Goal: Task Accomplishment & Management: Complete application form

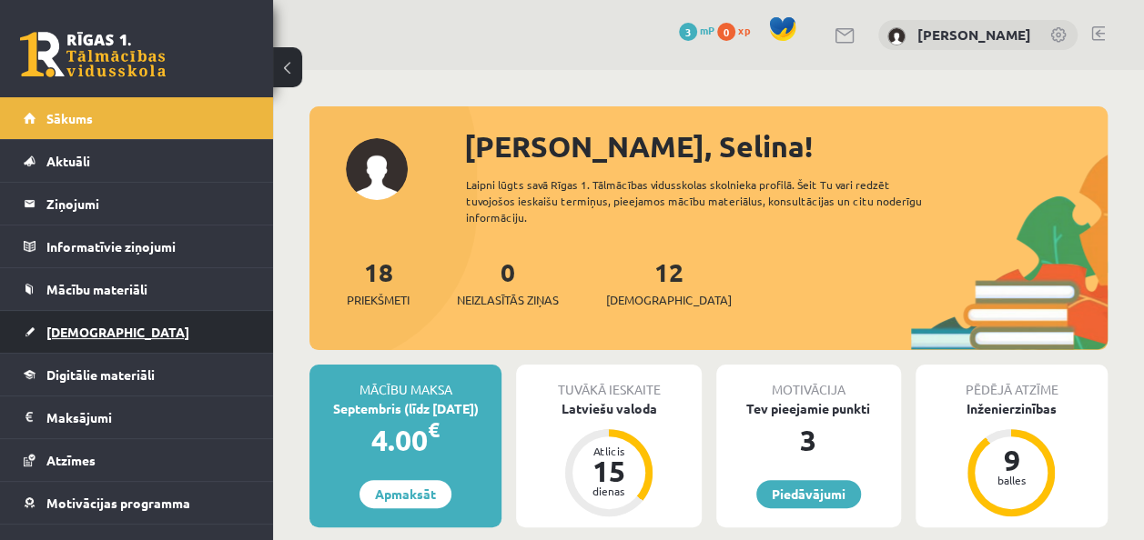
click at [188, 326] on link "[DEMOGRAPHIC_DATA]" at bounding box center [137, 332] width 227 height 42
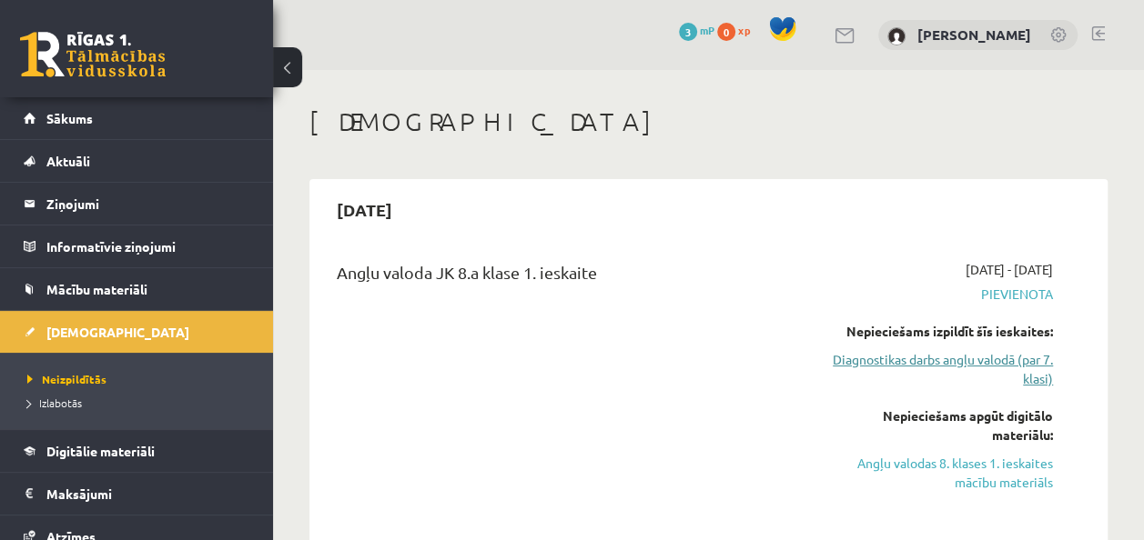
click at [1011, 360] on link "Diagnostikas darbs angļu valodā (par 7. klasi)" at bounding box center [943, 369] width 220 height 38
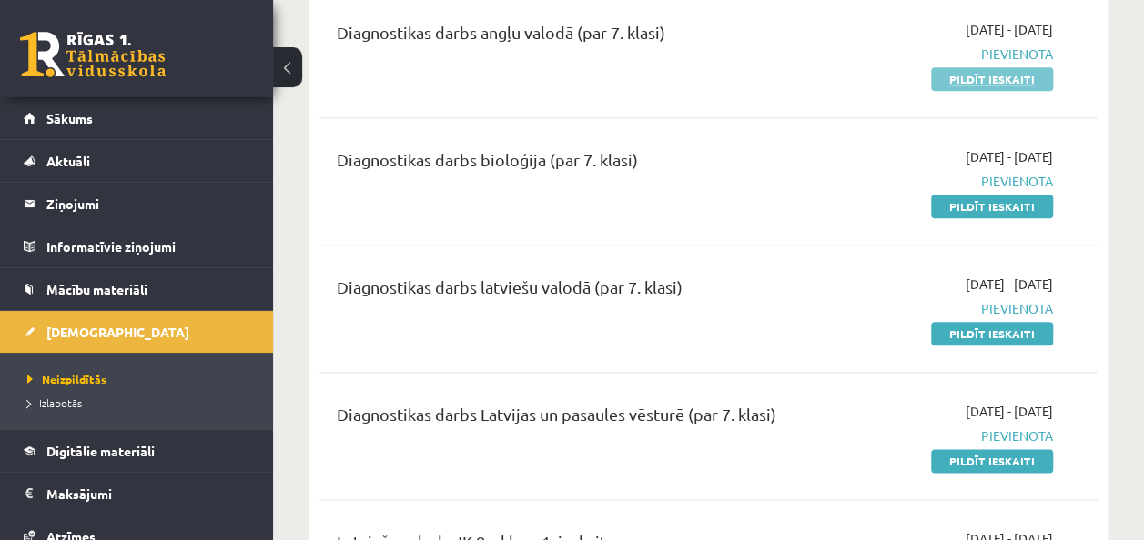
click at [995, 76] on link "Pildīt ieskaiti" at bounding box center [992, 79] width 122 height 24
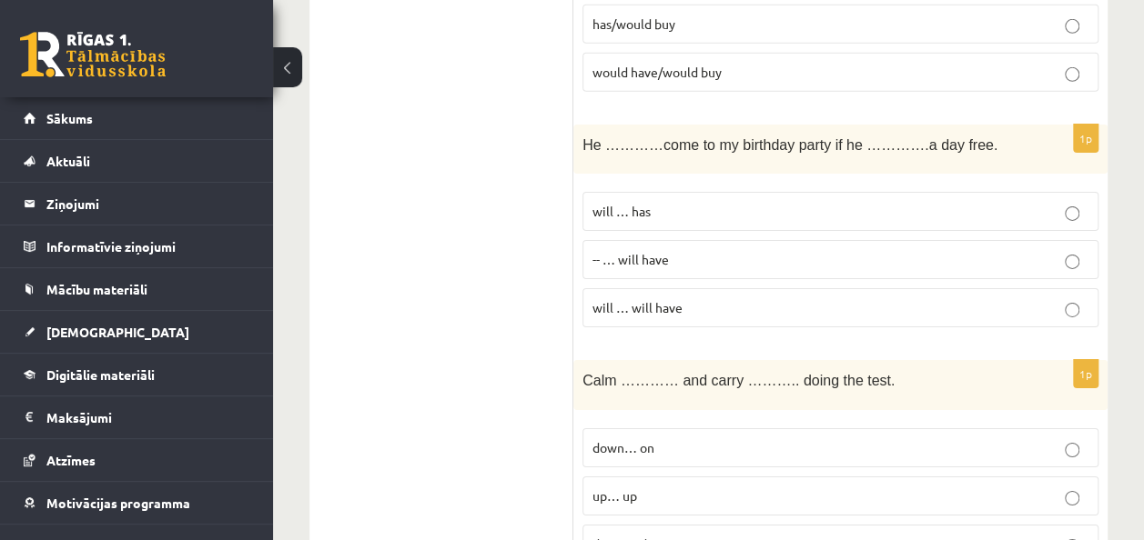
scroll to position [2928, 0]
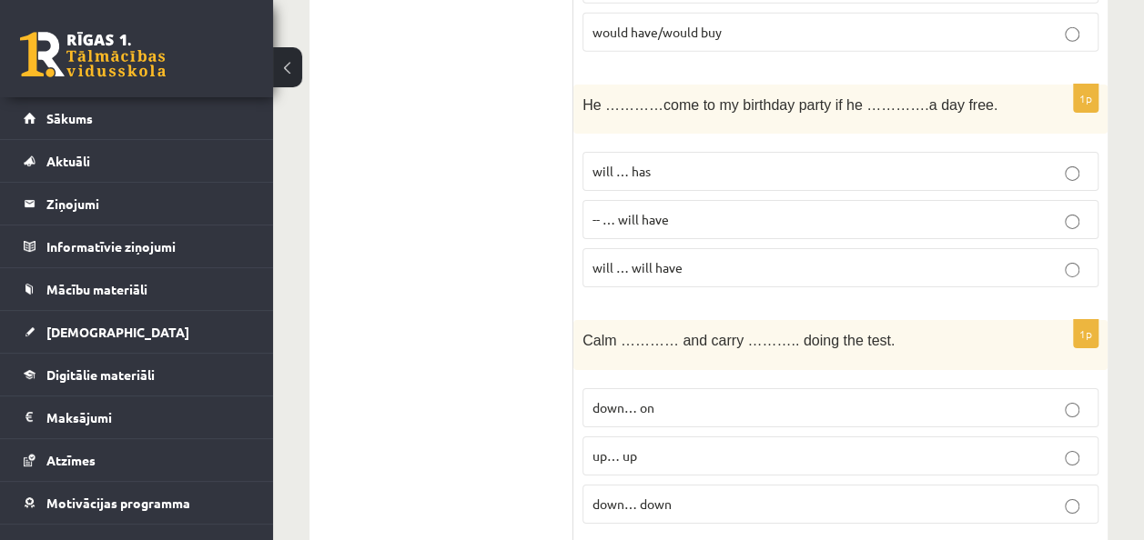
click at [1064, 399] on p "down… on" at bounding box center [840, 408] width 496 height 19
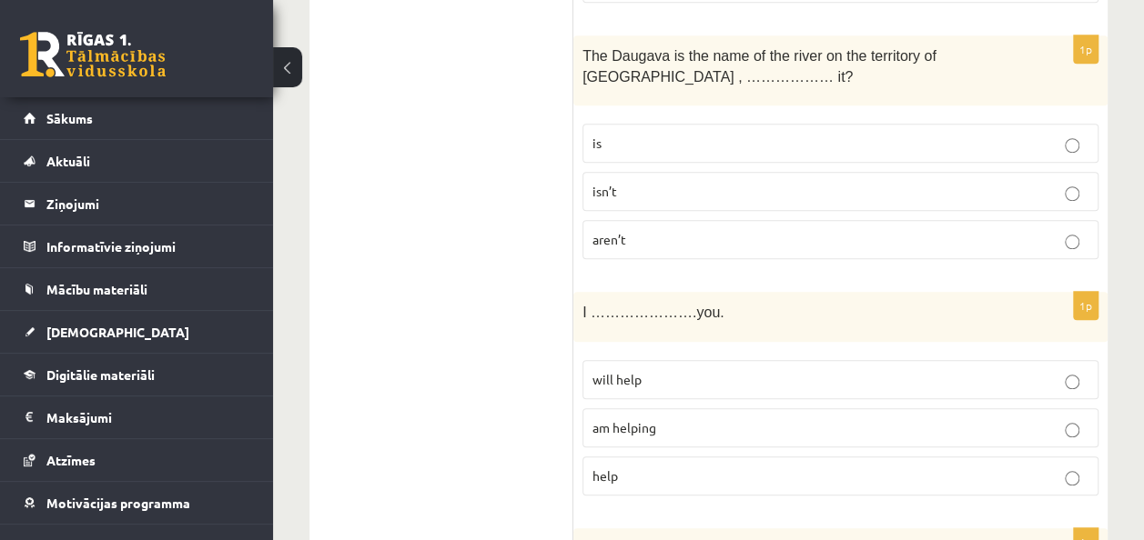
scroll to position [4202, 0]
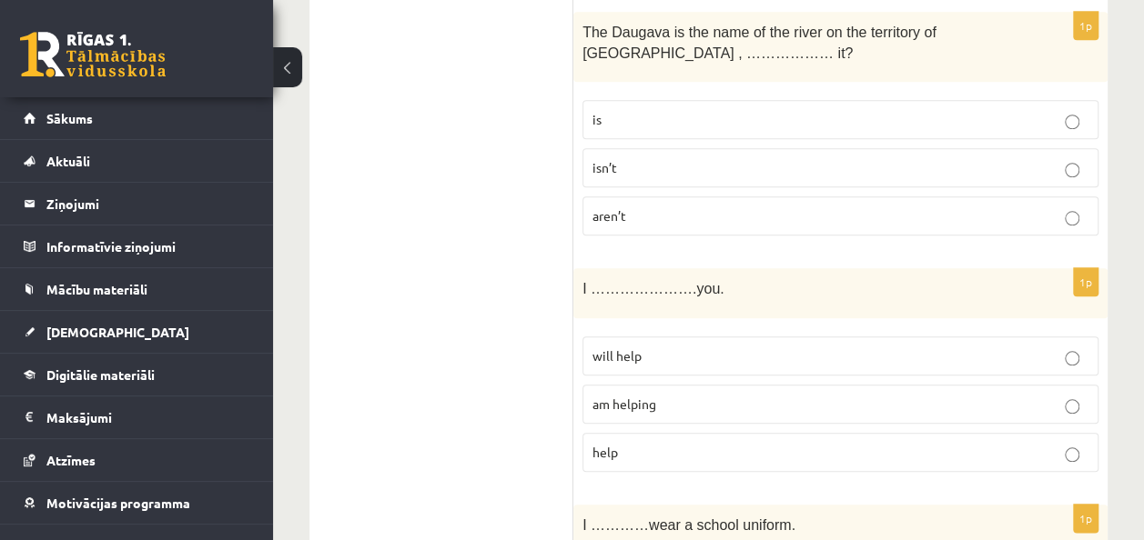
click at [1076, 395] on p "am helping" at bounding box center [840, 404] width 496 height 19
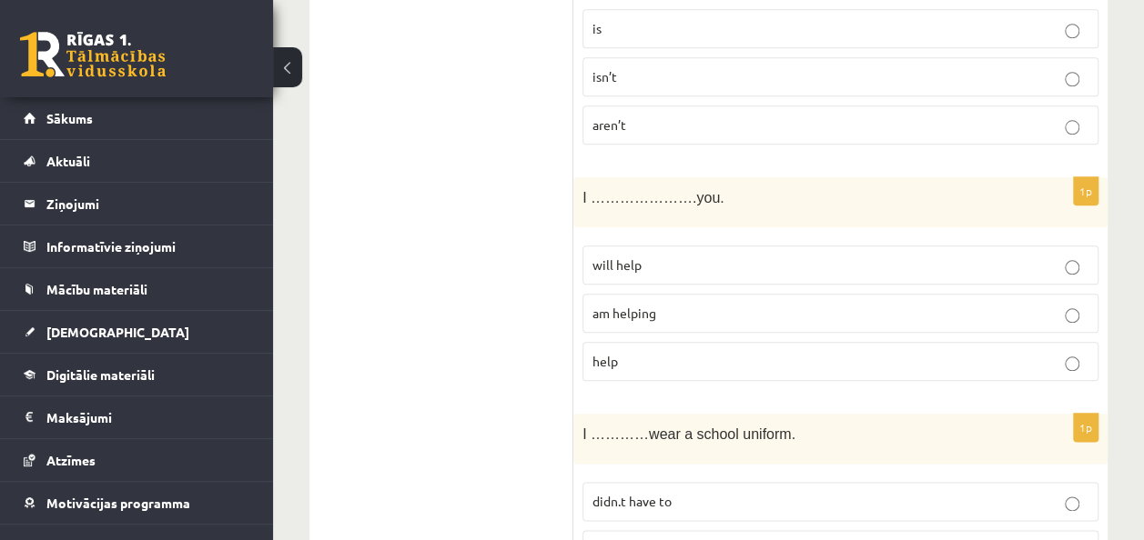
scroll to position [4384, 0]
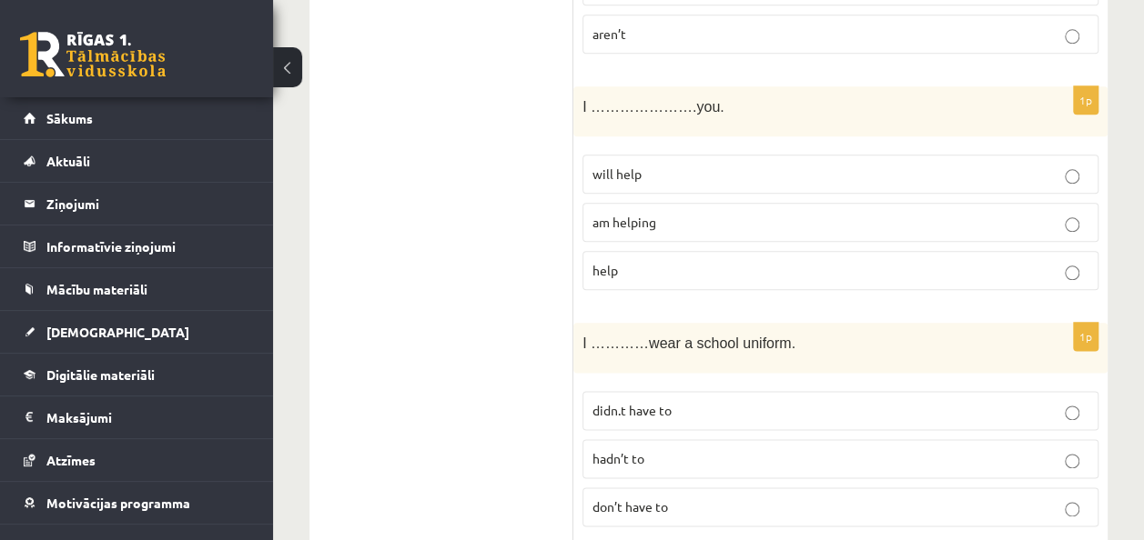
click at [1068, 498] on p "don’t have to" at bounding box center [840, 507] width 496 height 19
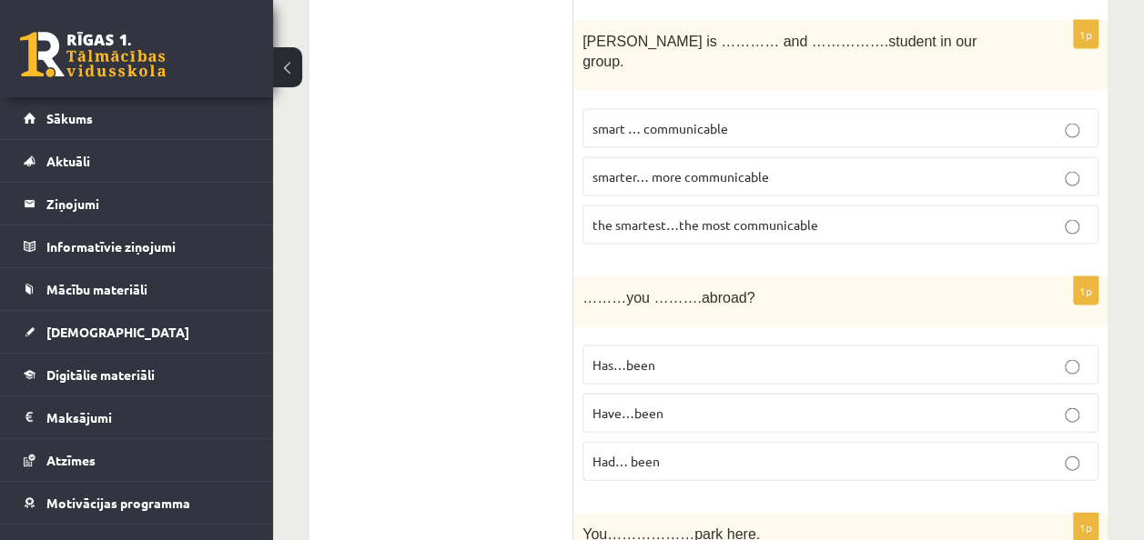
scroll to position [5203, 0]
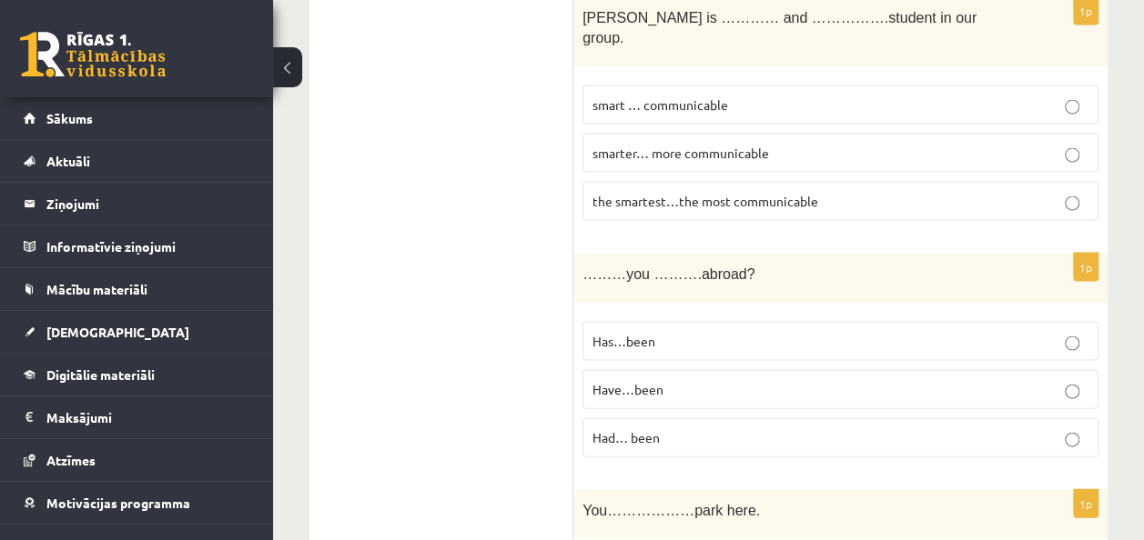
click at [1071, 370] on label "Have…been" at bounding box center [840, 389] width 516 height 39
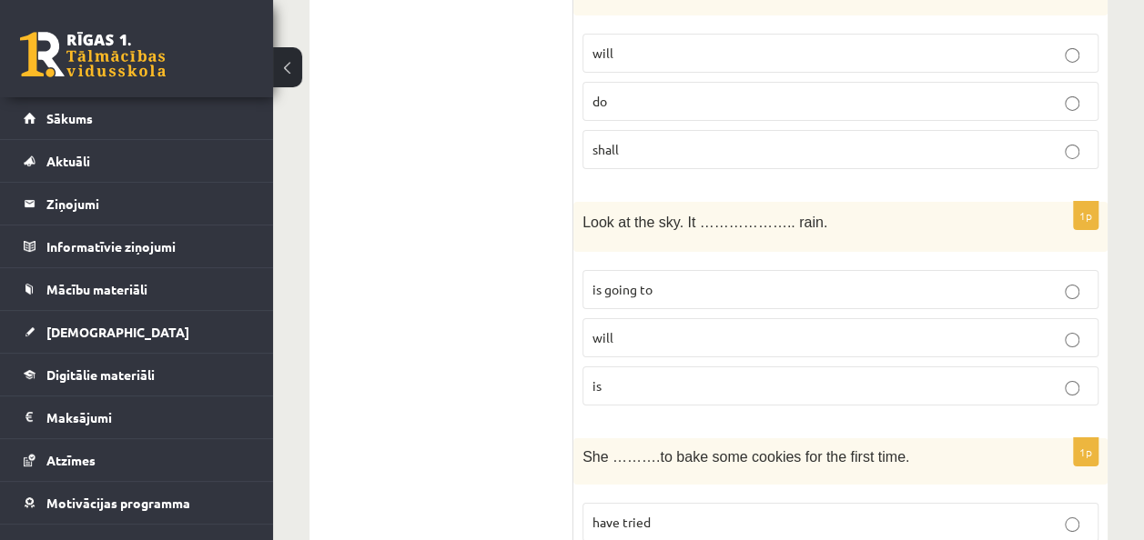
scroll to position [6567, 0]
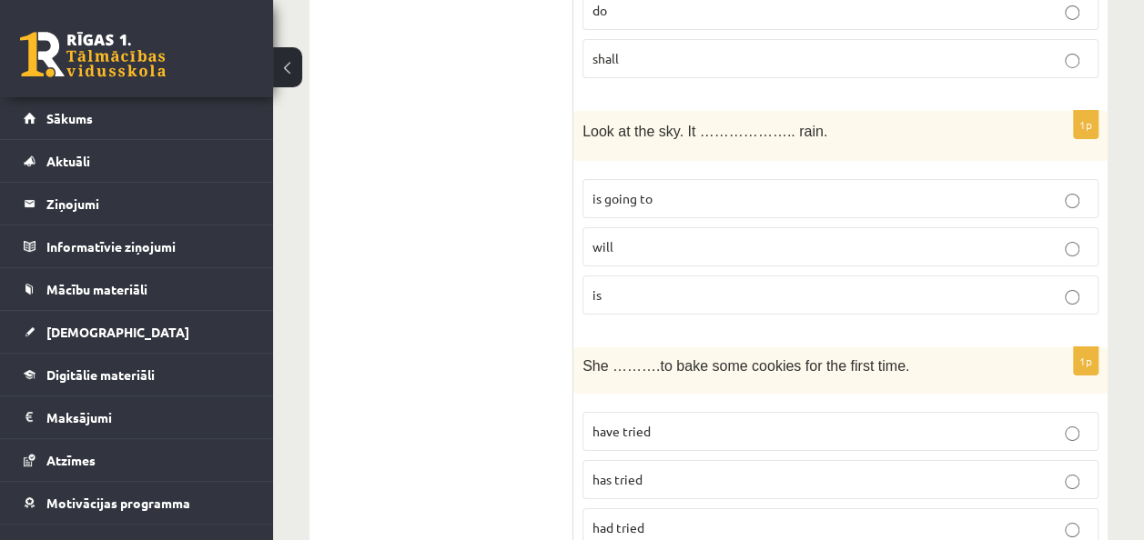
click at [1068, 470] on p "has tried" at bounding box center [840, 479] width 496 height 19
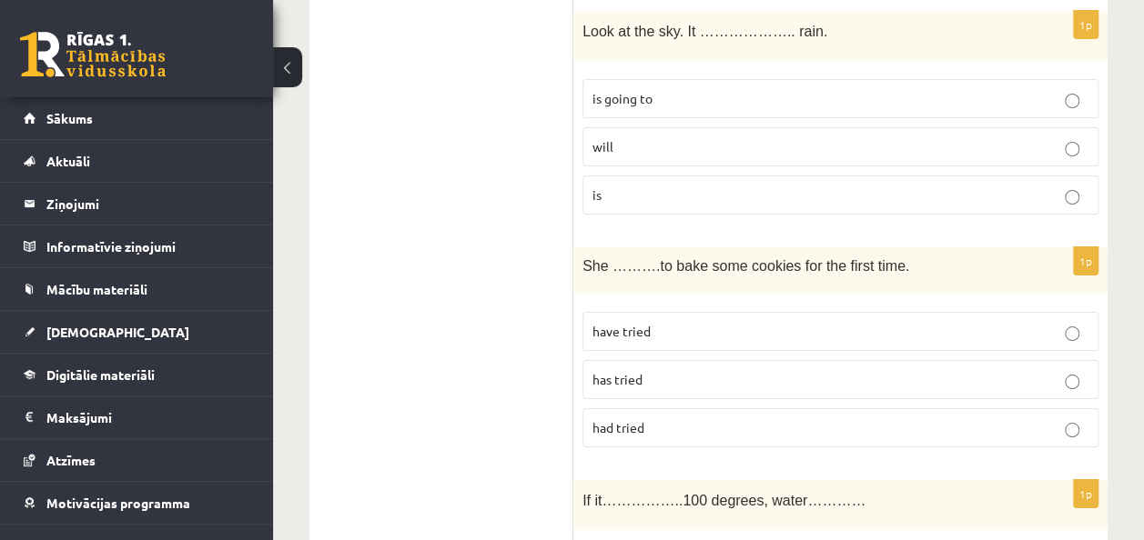
scroll to position [6681, 0]
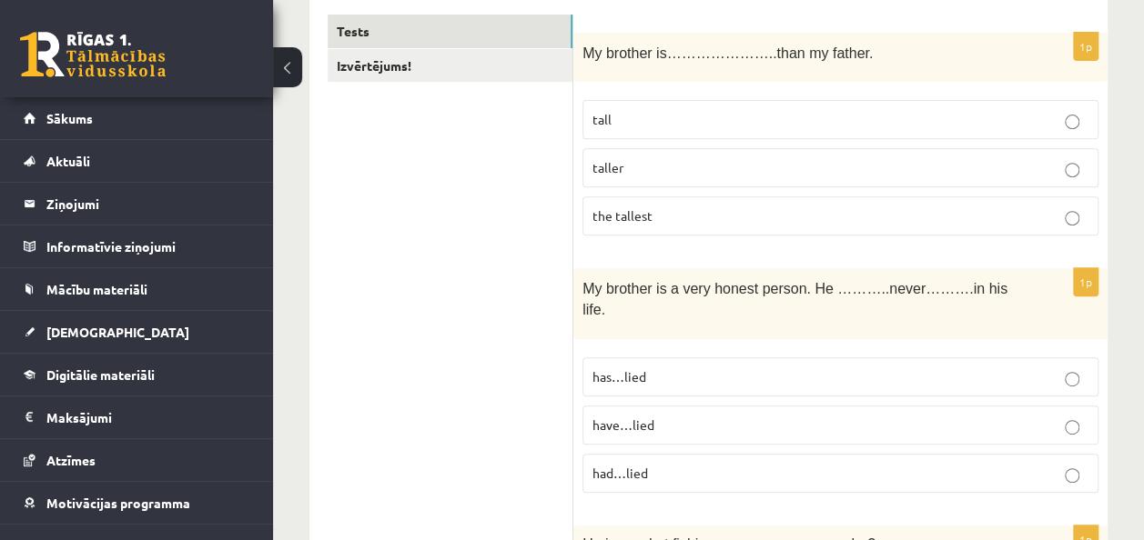
scroll to position [0, 0]
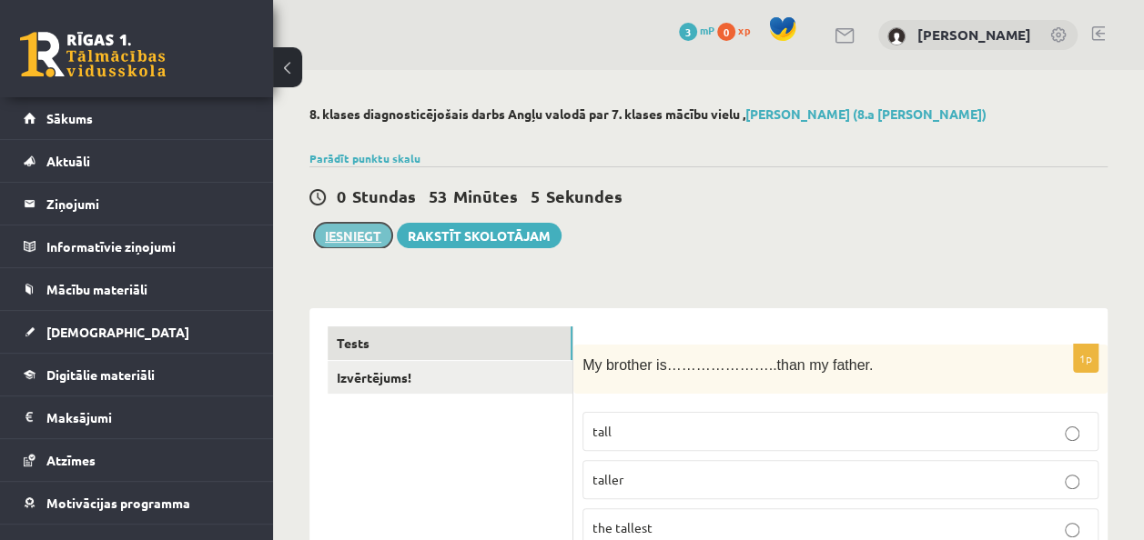
click at [360, 234] on button "Iesniegt" at bounding box center [353, 235] width 78 height 25
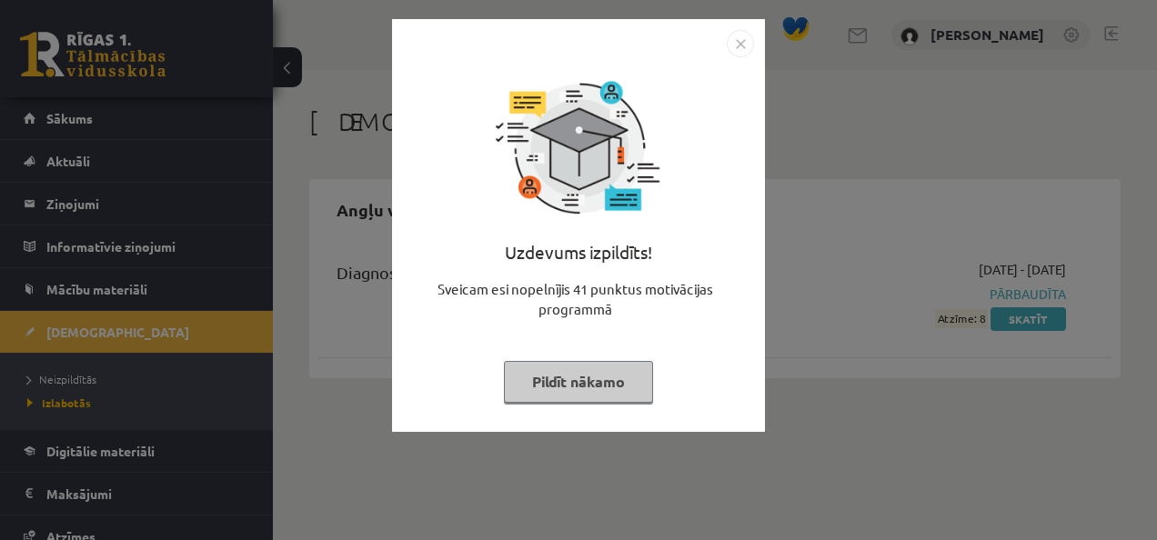
click at [565, 382] on button "Pildīt nākamo" at bounding box center [578, 382] width 149 height 42
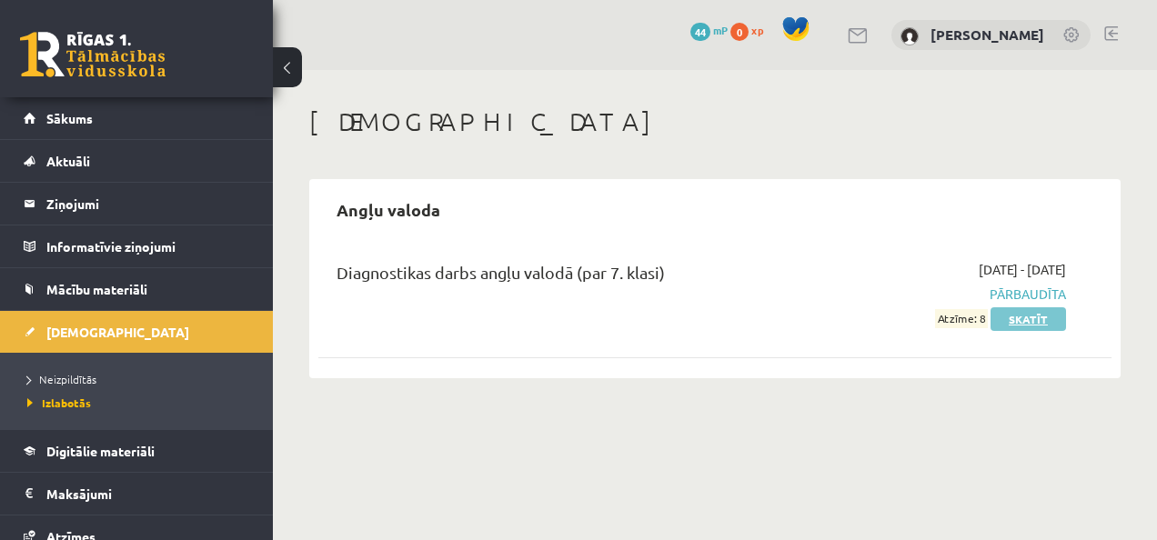
click at [1050, 315] on link "Skatīt" at bounding box center [1029, 320] width 76 height 24
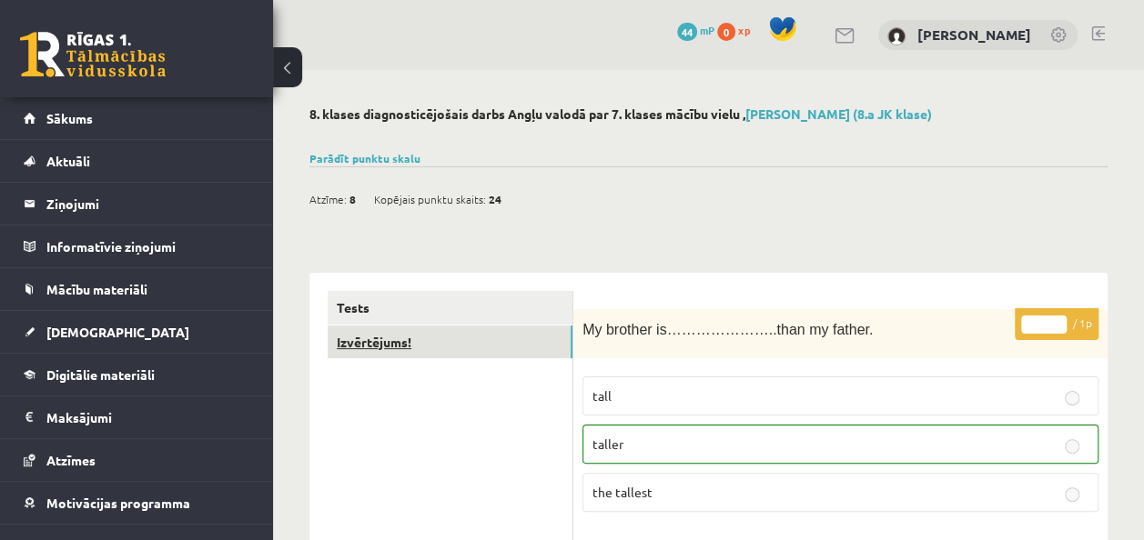
click at [491, 336] on link "Izvērtējums!" at bounding box center [450, 343] width 245 height 34
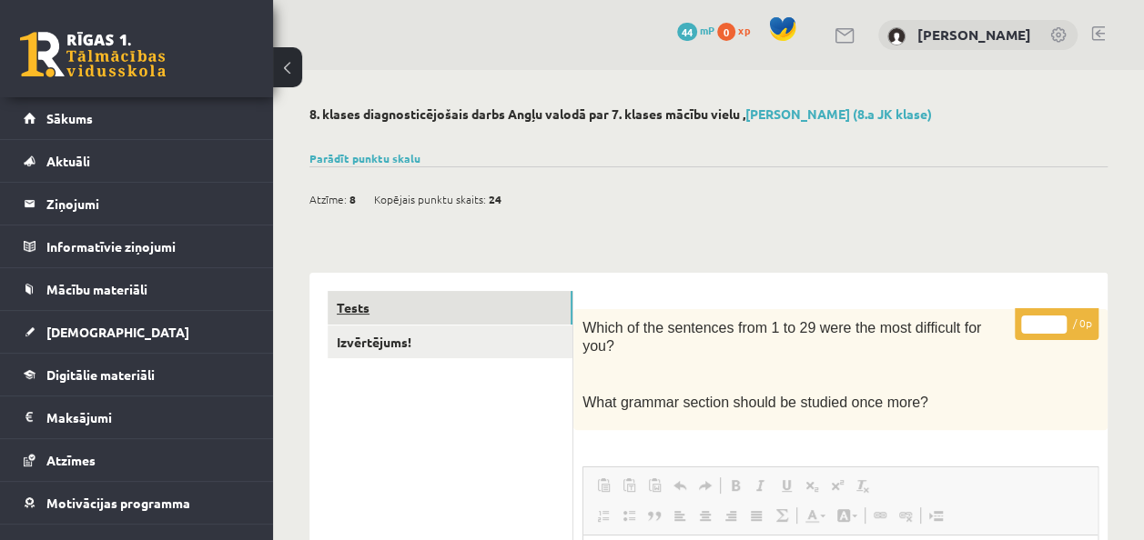
click at [482, 304] on link "Tests" at bounding box center [450, 308] width 245 height 34
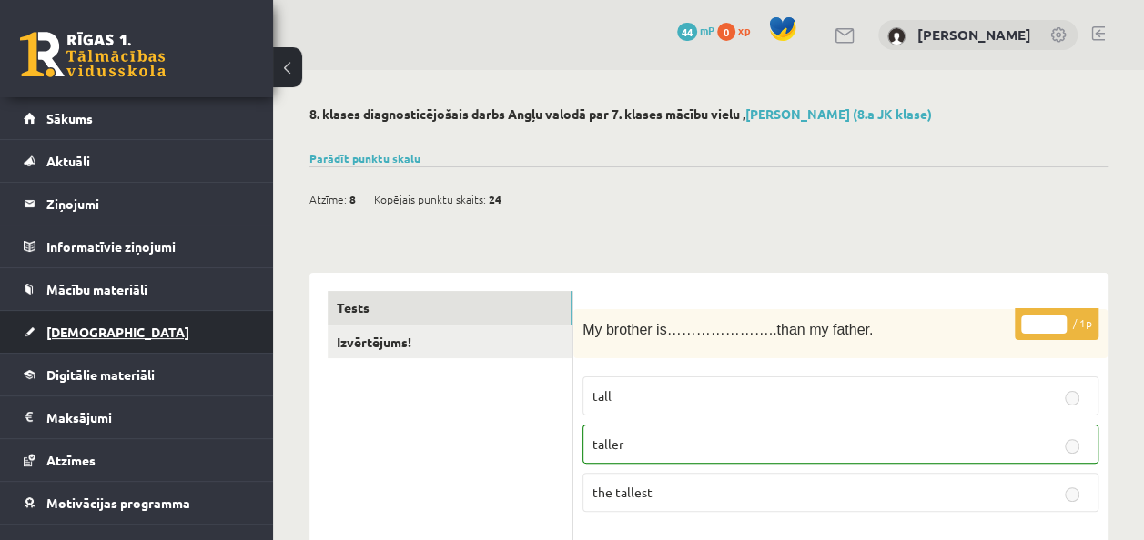
click at [168, 318] on link "[DEMOGRAPHIC_DATA]" at bounding box center [137, 332] width 227 height 42
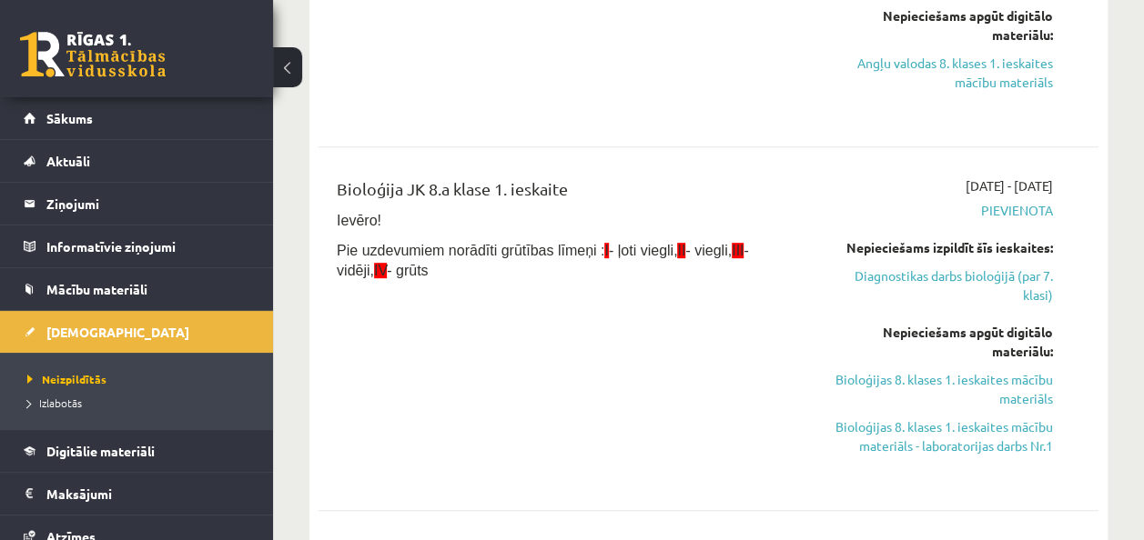
scroll to position [345, 0]
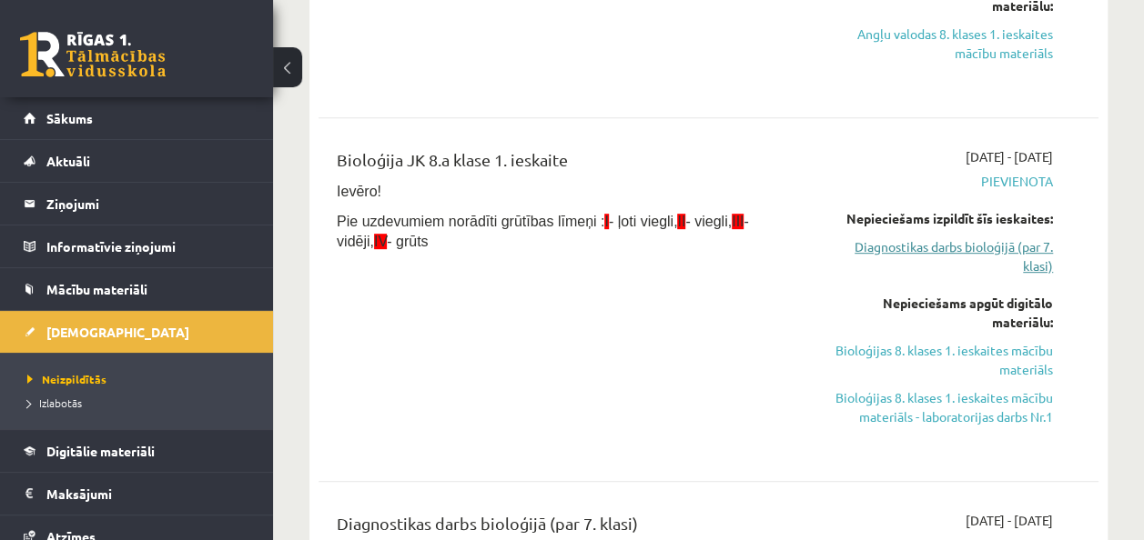
click at [1003, 237] on link "Diagnostikas darbs bioloģijā (par 7. klasi)" at bounding box center [943, 256] width 220 height 38
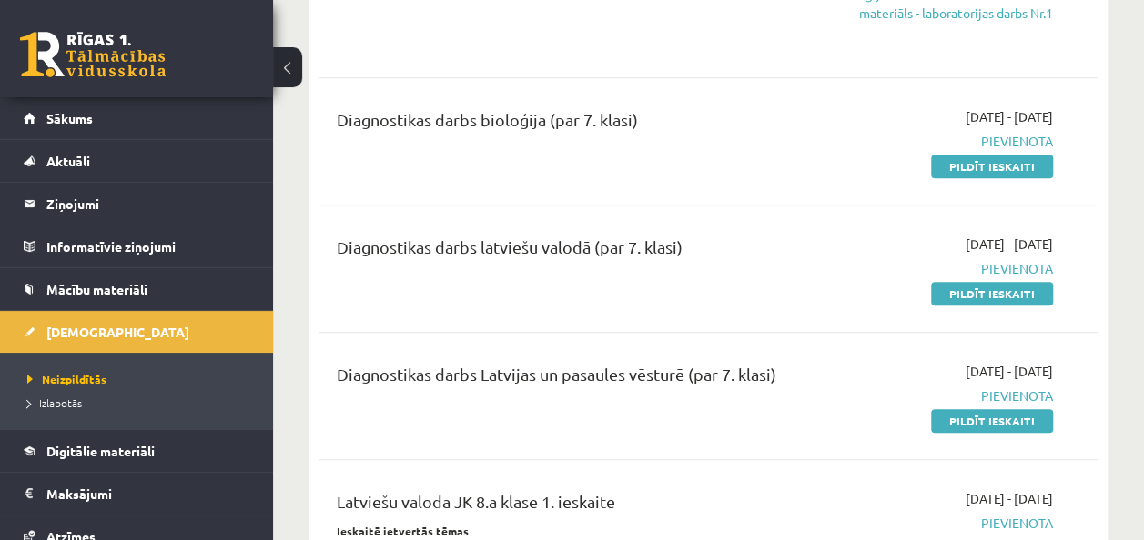
scroll to position [819, 0]
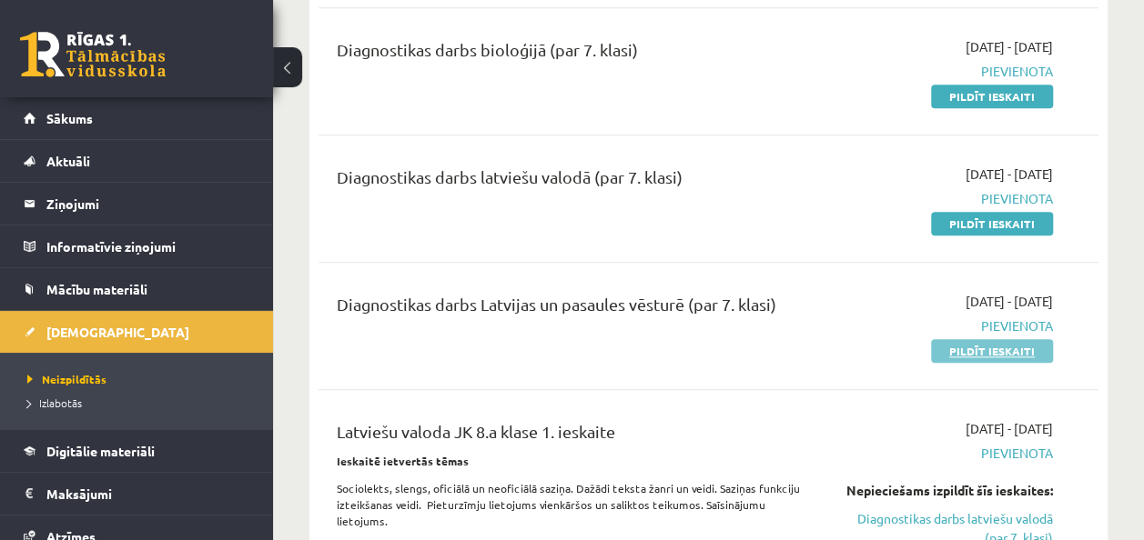
click at [999, 342] on link "Pildīt ieskaiti" at bounding box center [992, 351] width 122 height 24
click at [1028, 344] on link "Pildīt ieskaiti" at bounding box center [992, 351] width 122 height 24
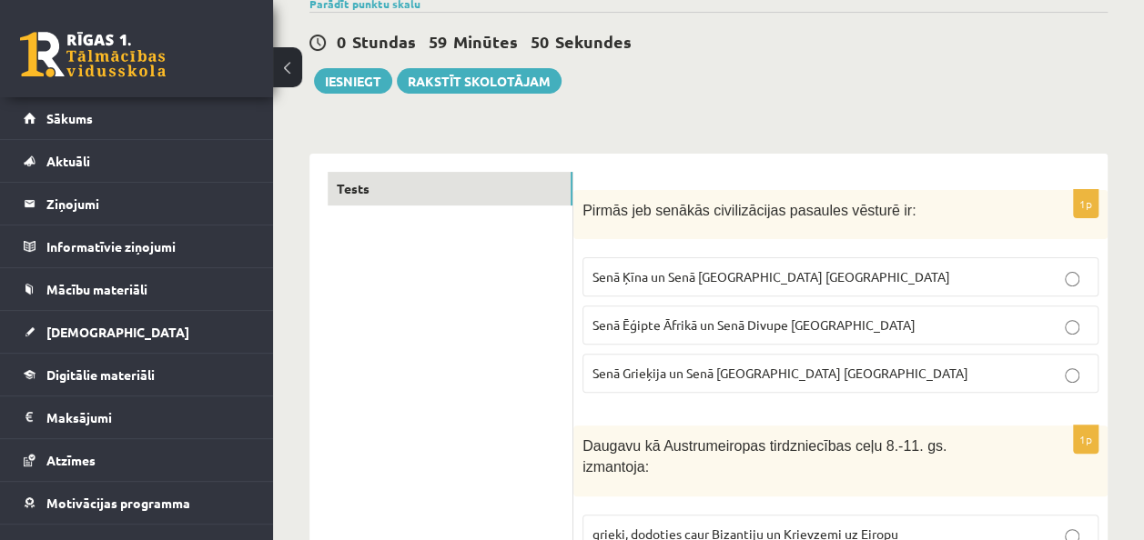
scroll to position [182, 0]
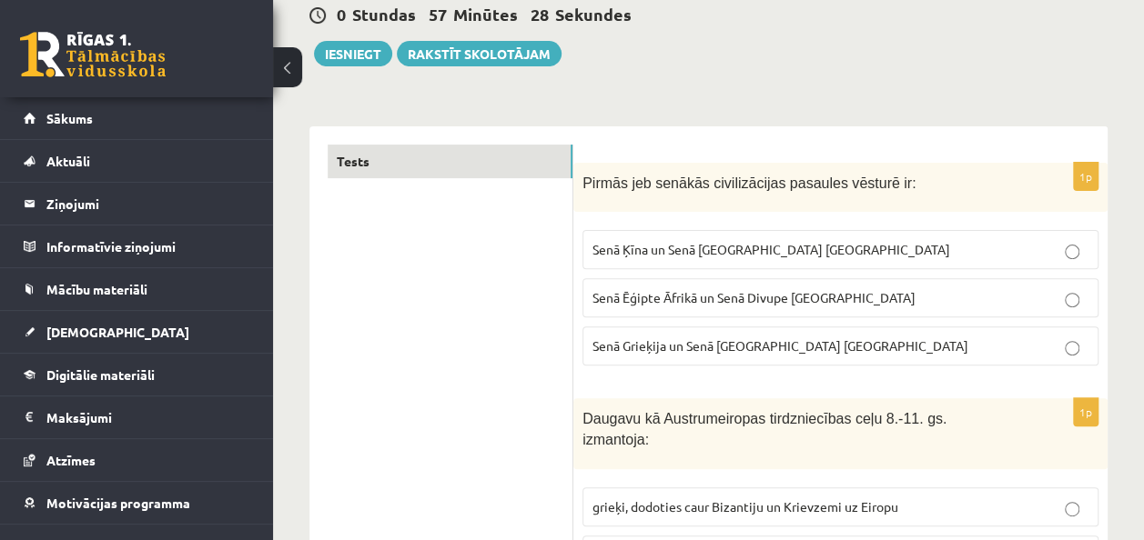
click at [1069, 289] on p "Senā Ēģipte Āfrikā un Senā Divupe [GEOGRAPHIC_DATA]" at bounding box center [840, 297] width 496 height 19
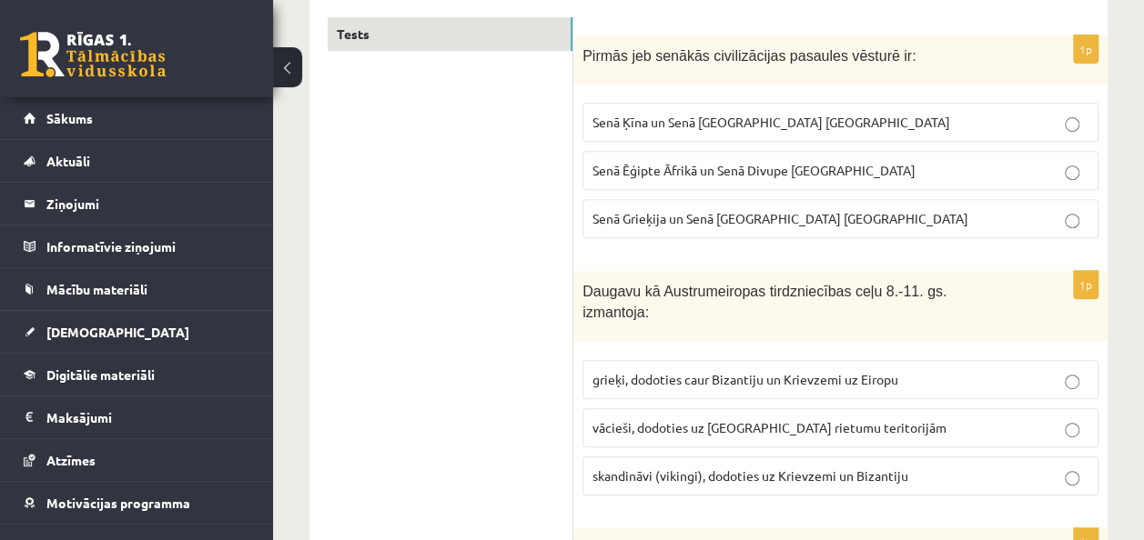
scroll to position [364, 0]
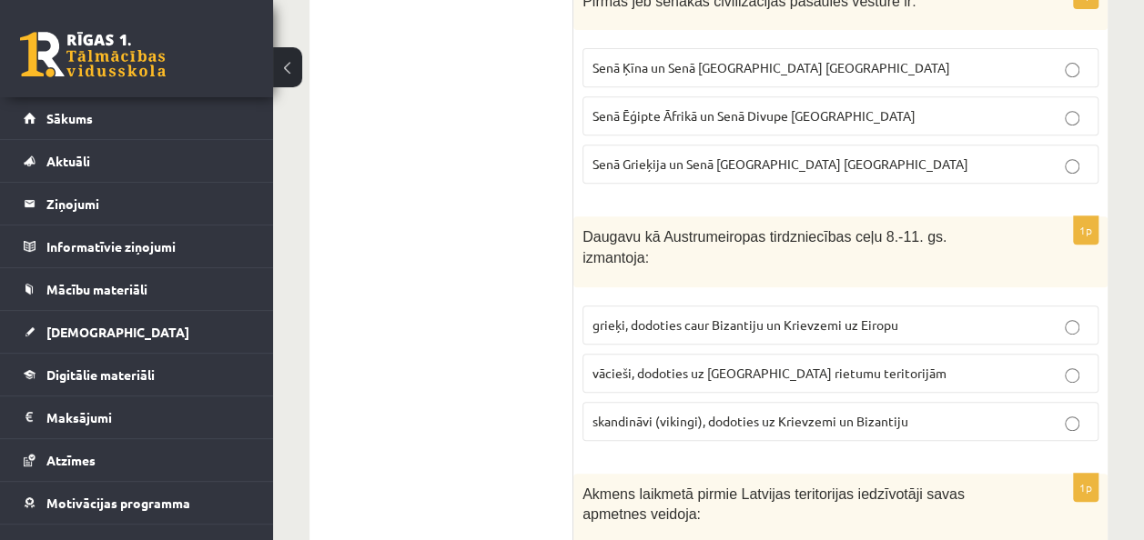
click at [1066, 364] on p "vācieši, dodoties uz [GEOGRAPHIC_DATA] rietumu teritorijām" at bounding box center [840, 373] width 496 height 19
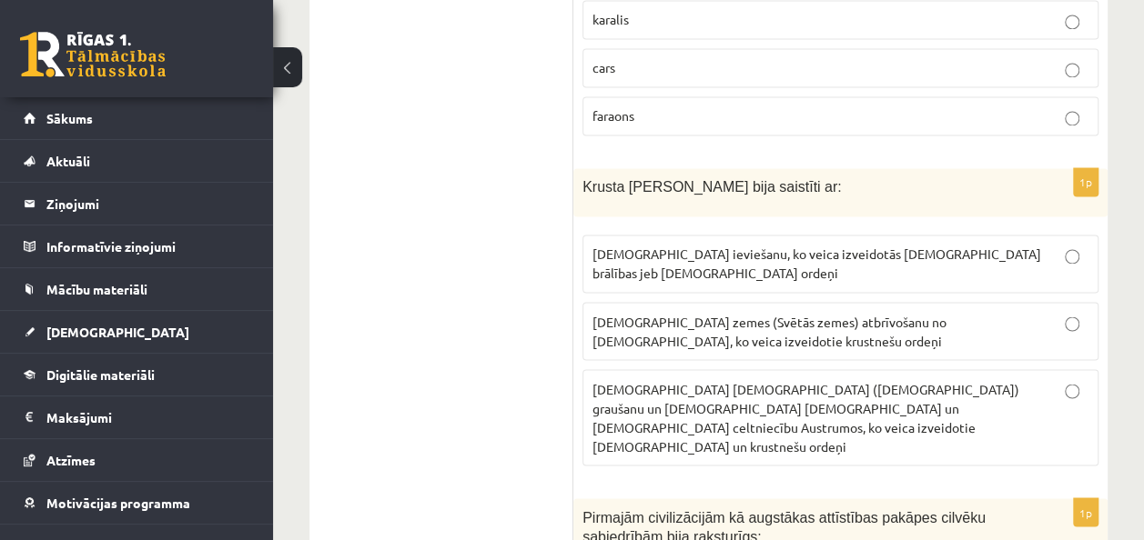
scroll to position [1456, 0]
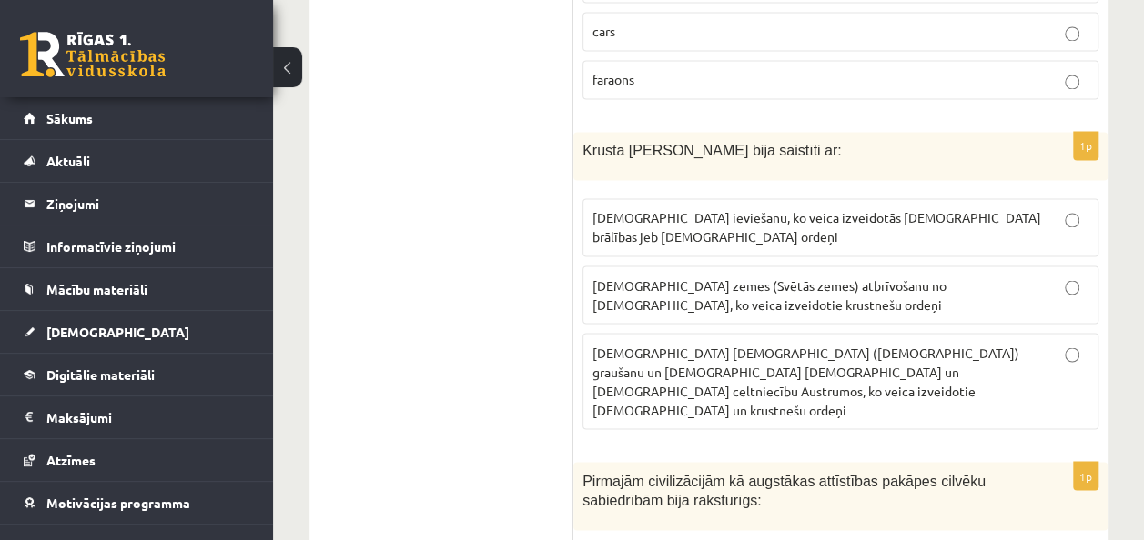
click at [1069, 276] on p "Kristus zemes (Svētās zemes) atbrīvošanu no musulmaņiem, ko veica izveidotie kr…" at bounding box center [840, 295] width 496 height 38
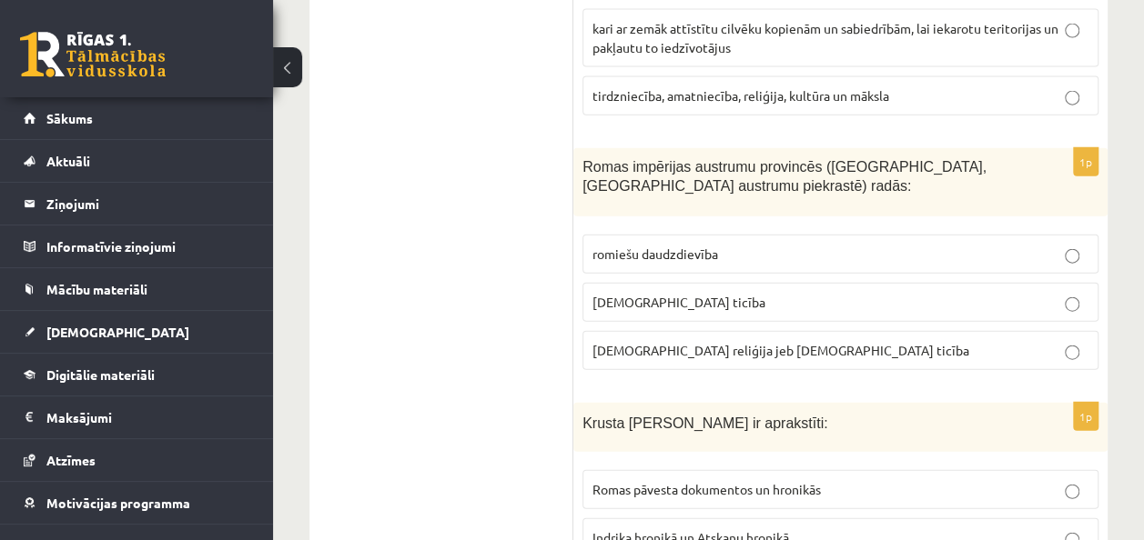
scroll to position [2054, 0]
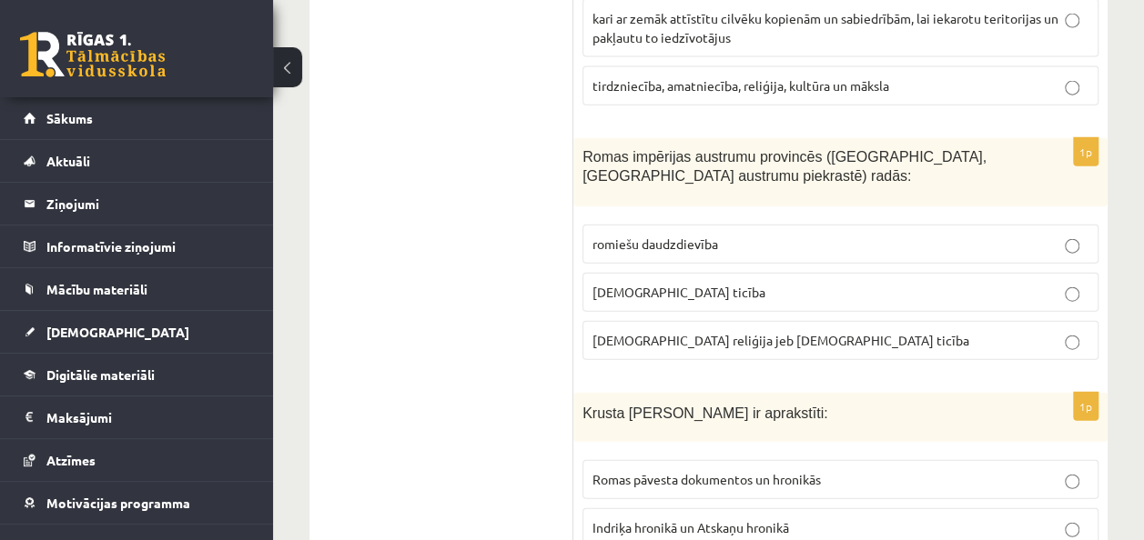
drag, startPoint x: 1081, startPoint y: 198, endPoint x: 1125, endPoint y: 146, distance: 68.5
click at [1073, 283] on p "kristīgā ticība" at bounding box center [840, 292] width 496 height 19
click at [1074, 331] on p "islama reliģija jeb musulmaņu ticība" at bounding box center [840, 340] width 496 height 19
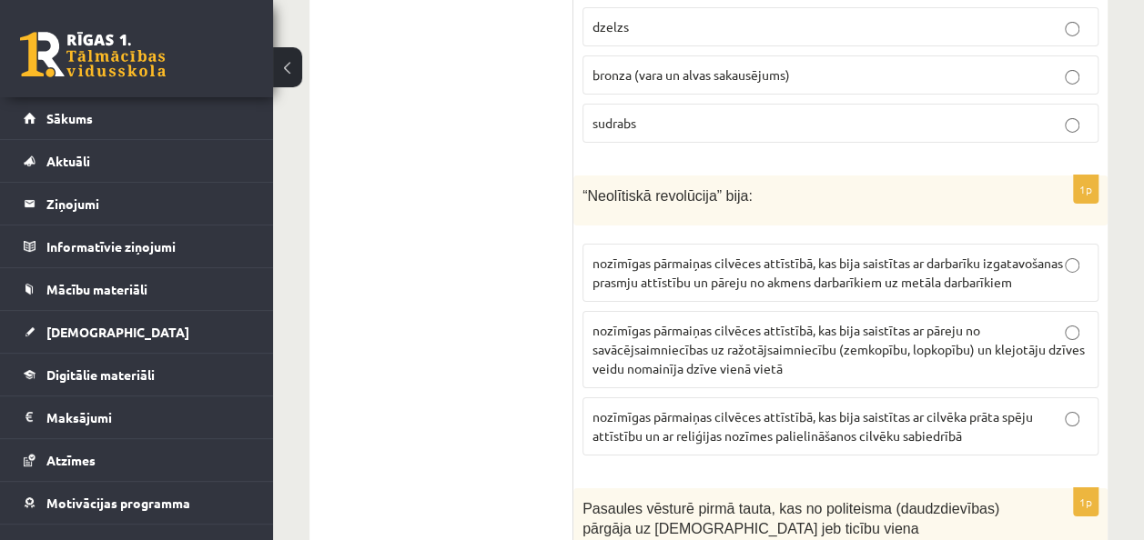
scroll to position [3006, 0]
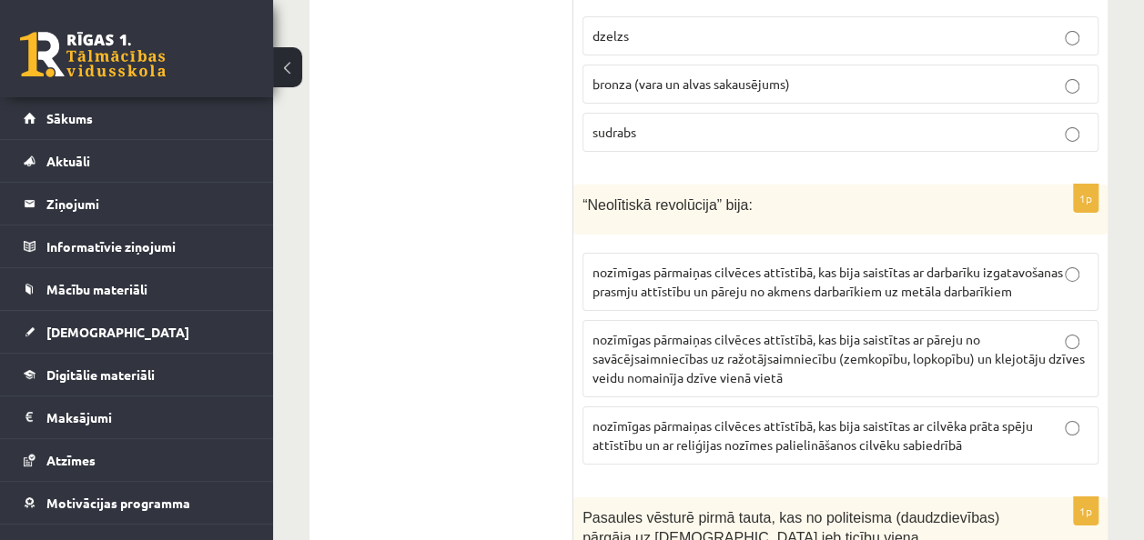
click at [1075, 407] on label "nozīmīgas pārmaiņas cilvēces attīstībā, kas bija saistītas ar cilvēka prāta spē…" at bounding box center [840, 436] width 516 height 58
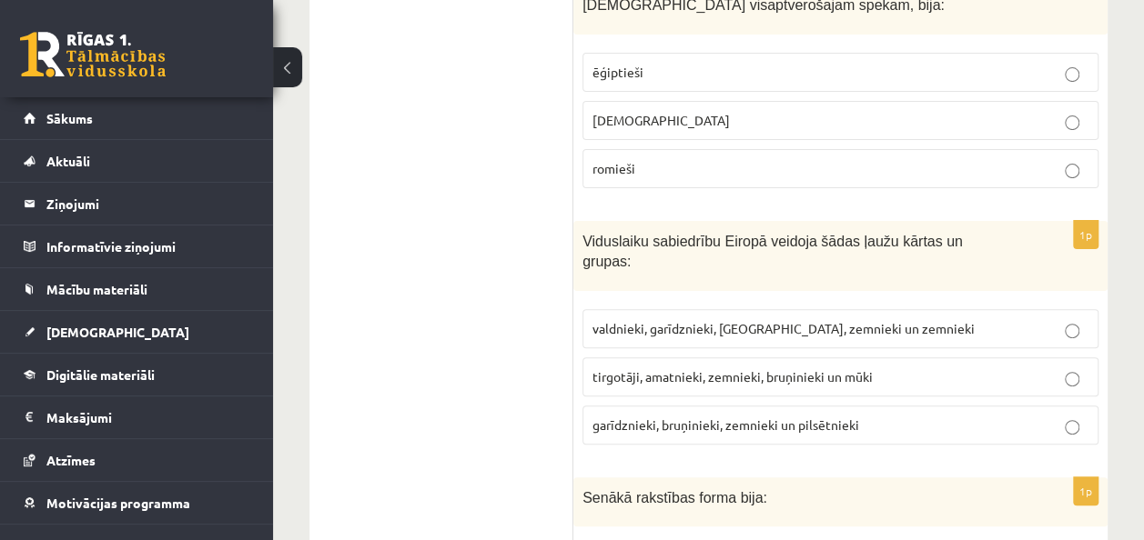
scroll to position [3570, 0]
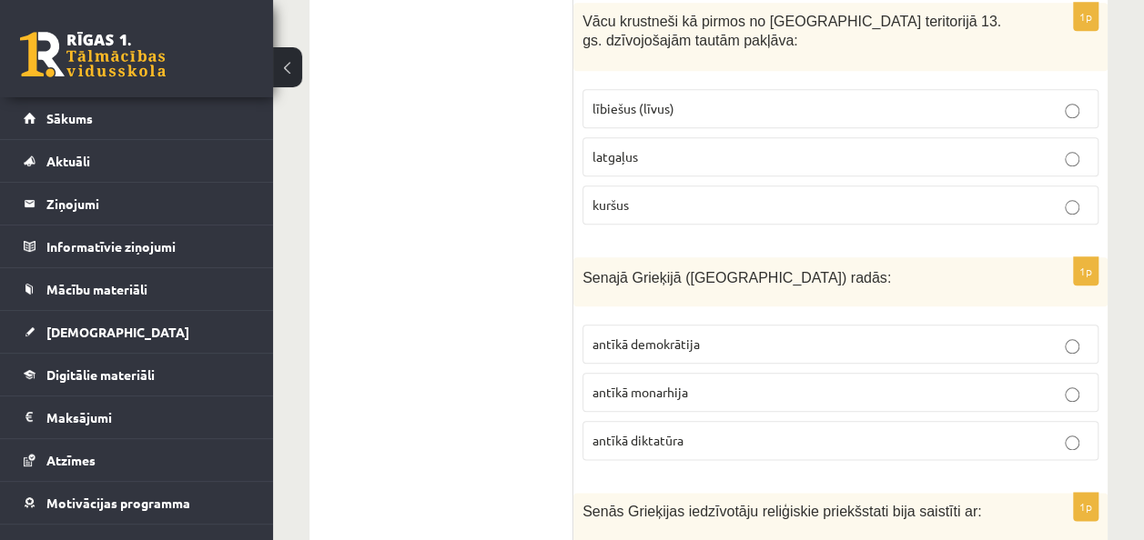
scroll to position [4298, 0]
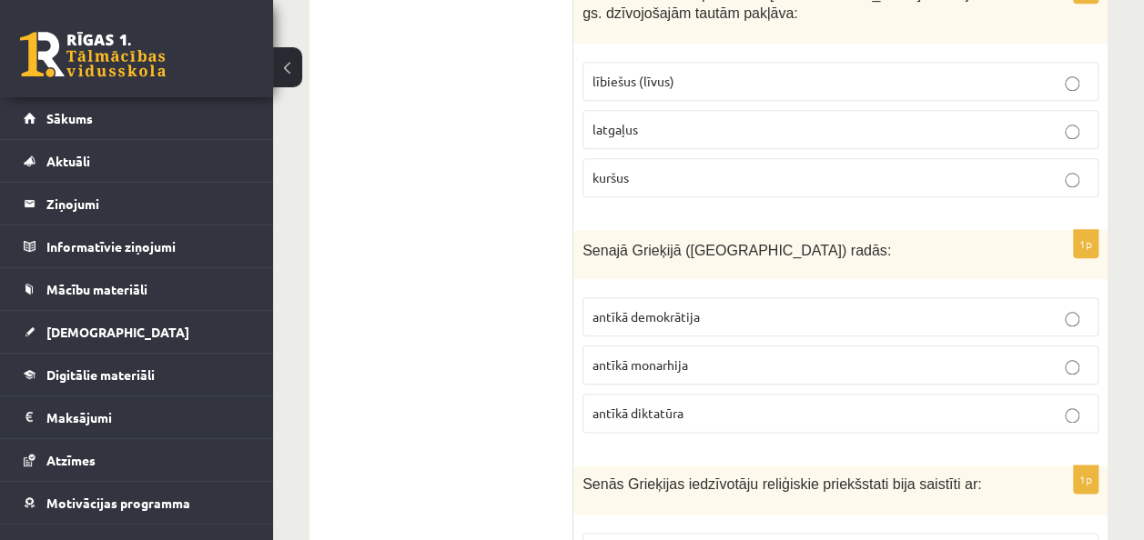
click at [1072, 308] on p "antīkā demokrātija" at bounding box center [840, 317] width 496 height 19
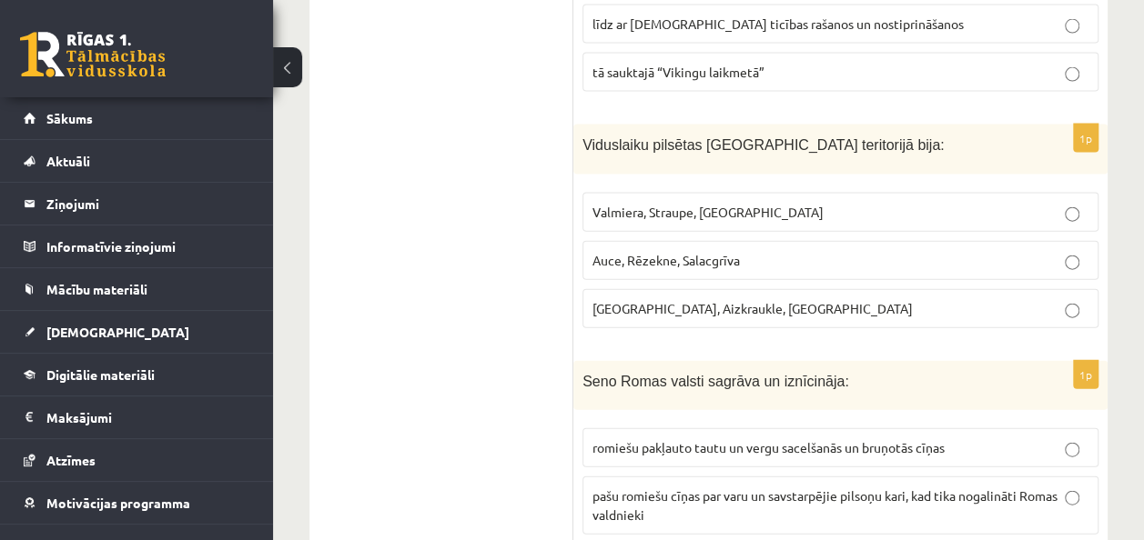
scroll to position [5277, 0]
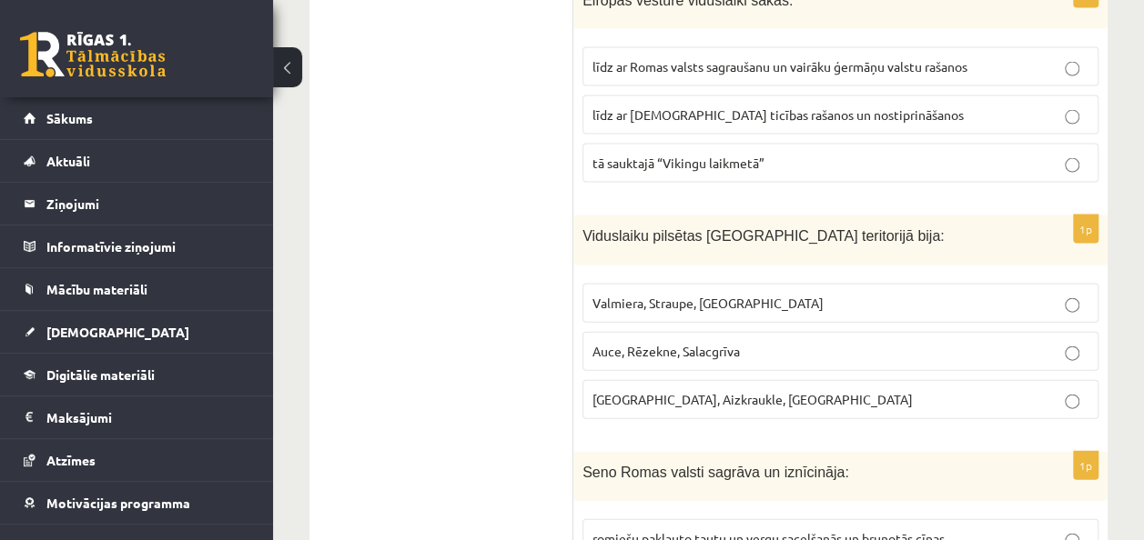
click at [1074, 390] on p "Rīga, Aizkraukle, Ludza" at bounding box center [840, 399] width 496 height 19
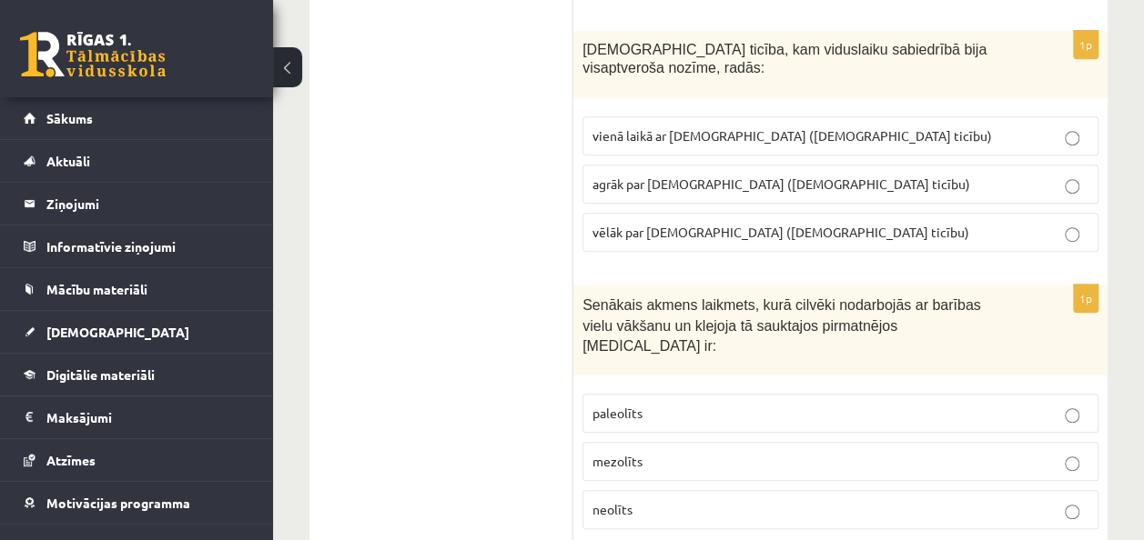
scroll to position [7306, 0]
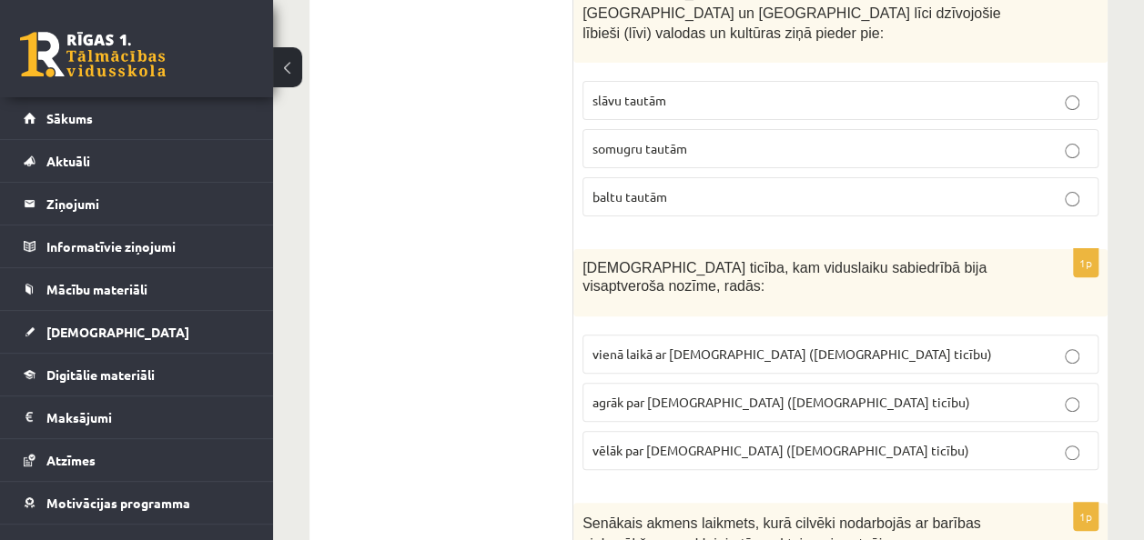
scroll to position [6942, 0]
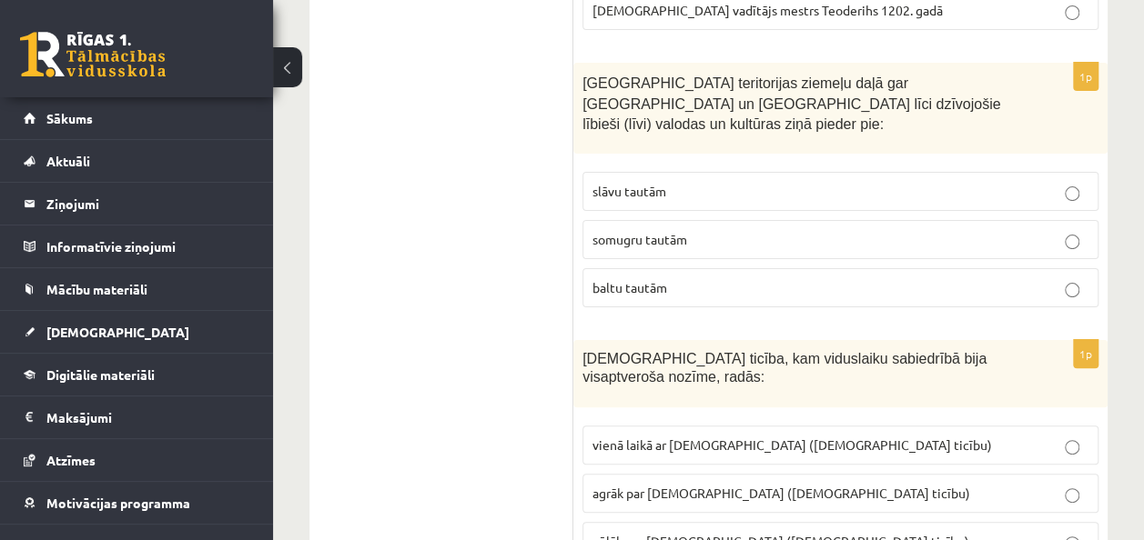
click at [1071, 436] on p "vienā laikā ar islamu (musulmaņu ticību)" at bounding box center [840, 445] width 496 height 19
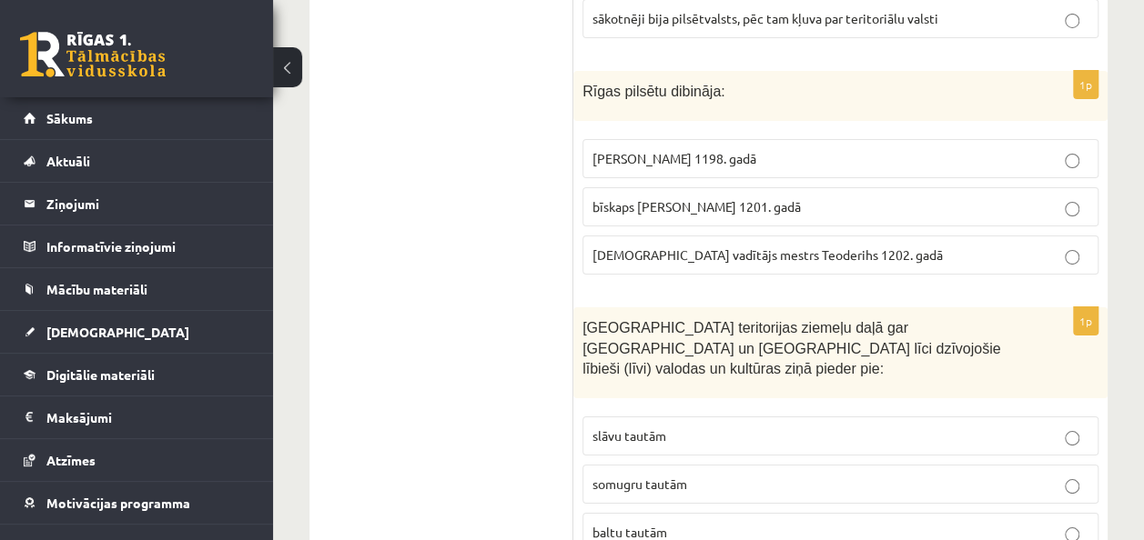
scroll to position [6669, 0]
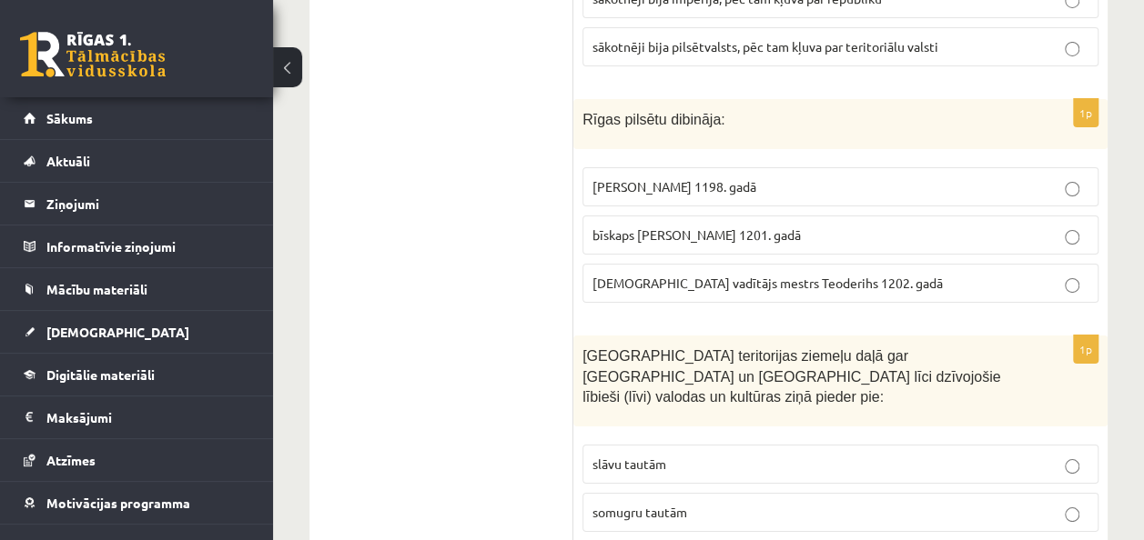
click at [1068, 503] on p "somugru tautām" at bounding box center [840, 512] width 496 height 19
click at [1065, 455] on p "slāvu tautām" at bounding box center [840, 464] width 496 height 19
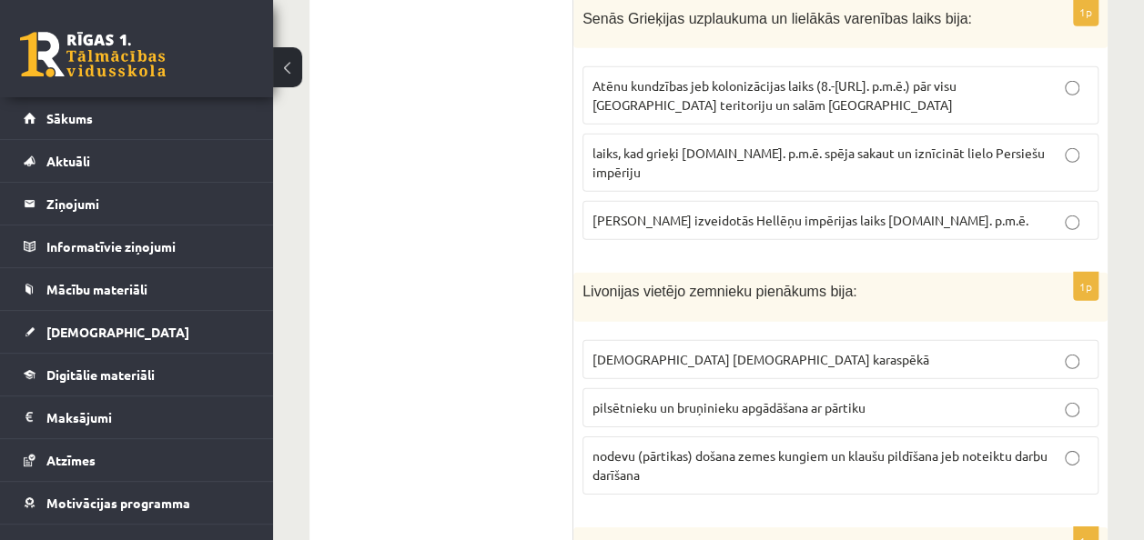
scroll to position [6032, 0]
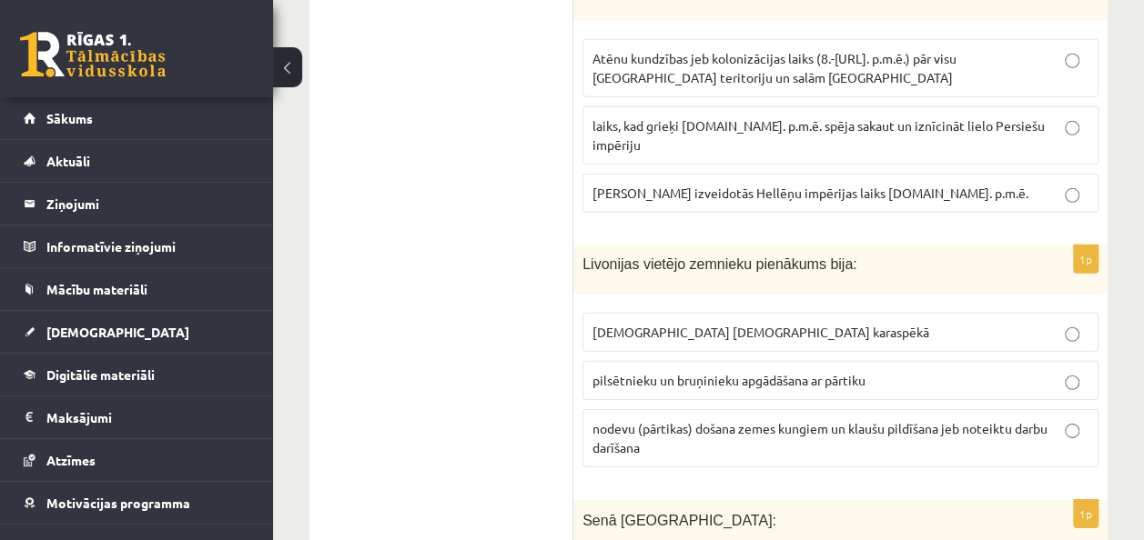
click at [1072, 323] on p "karadienests Livonijas ordeņa karaspēkā" at bounding box center [840, 332] width 496 height 19
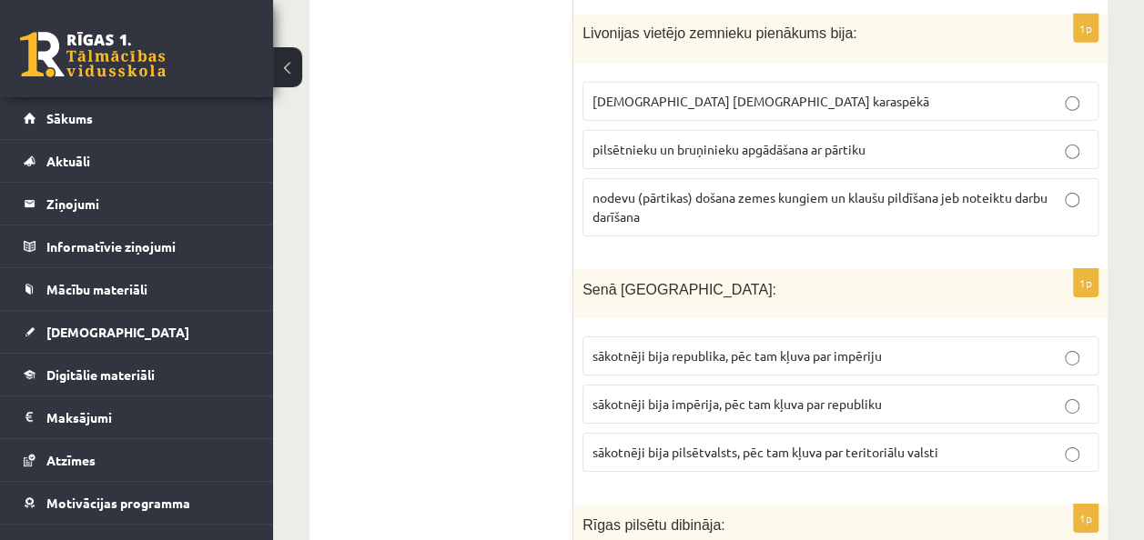
scroll to position [6278, 0]
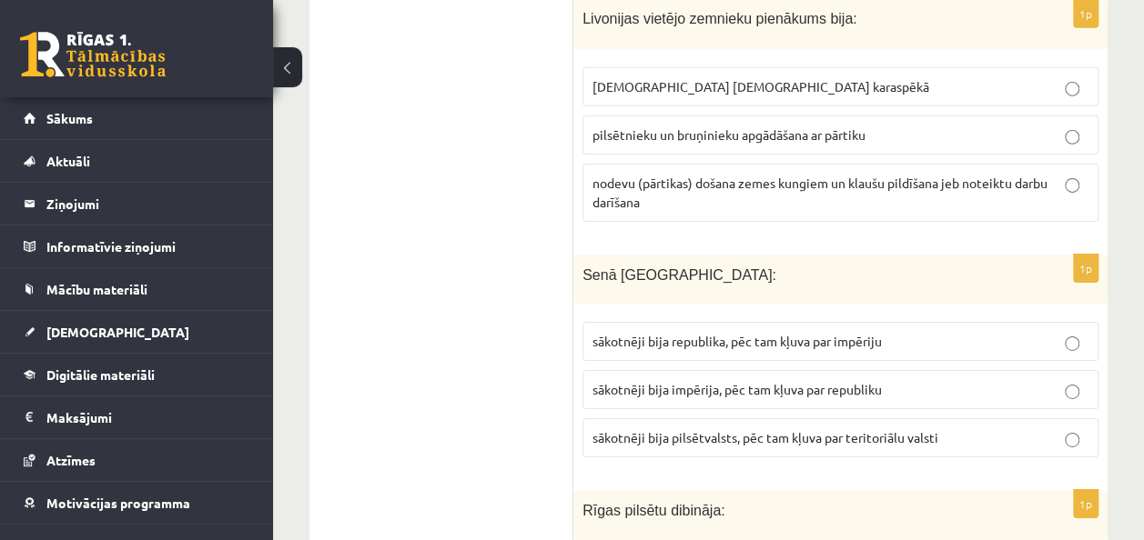
click at [925, 380] on p "sākotnēji bija impērija, pēc tam kļuva par republiku" at bounding box center [840, 389] width 496 height 19
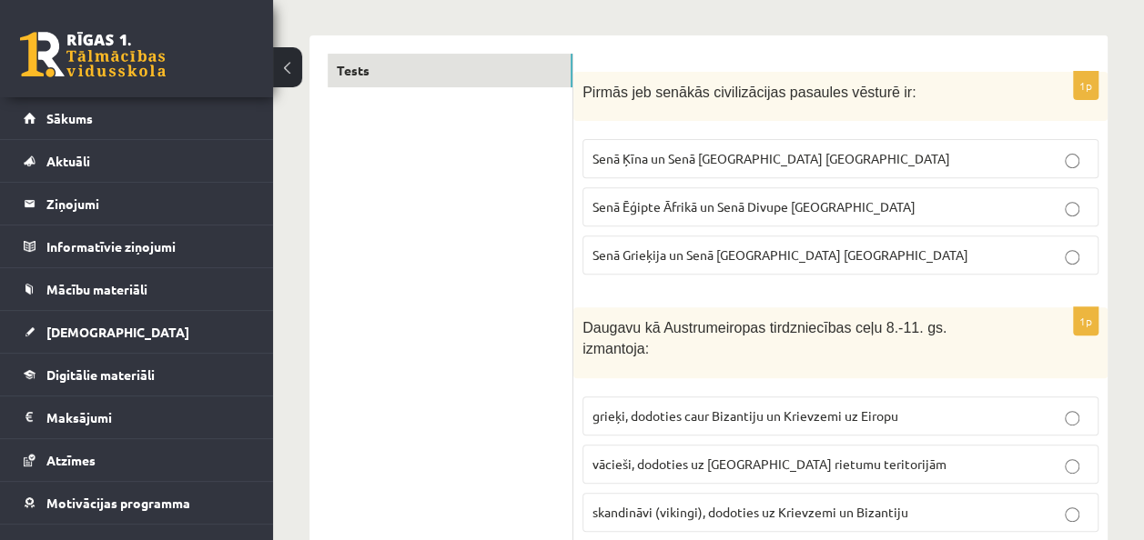
scroll to position [0, 0]
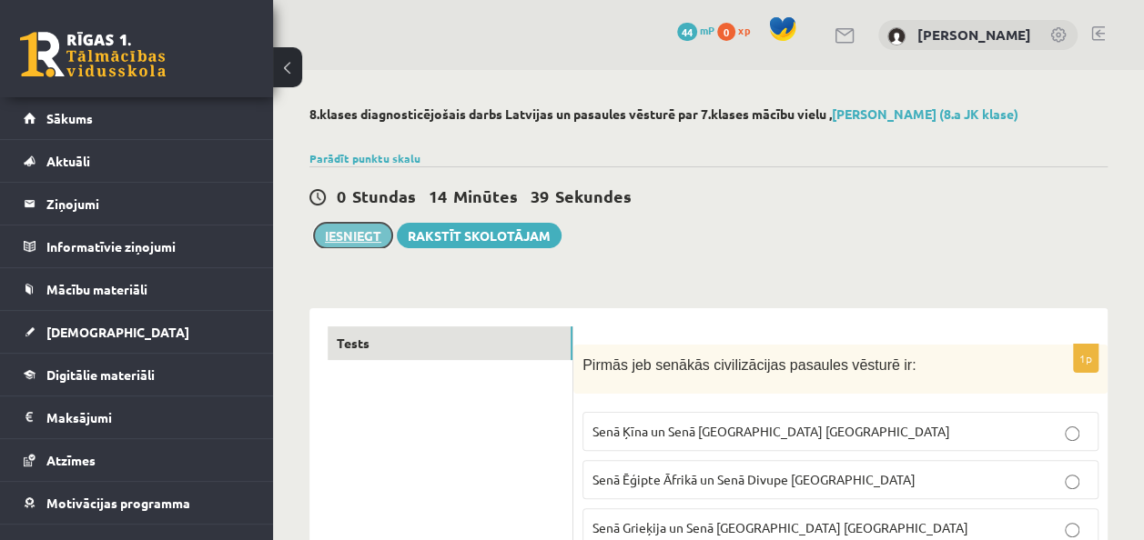
click at [353, 230] on button "Iesniegt" at bounding box center [353, 235] width 78 height 25
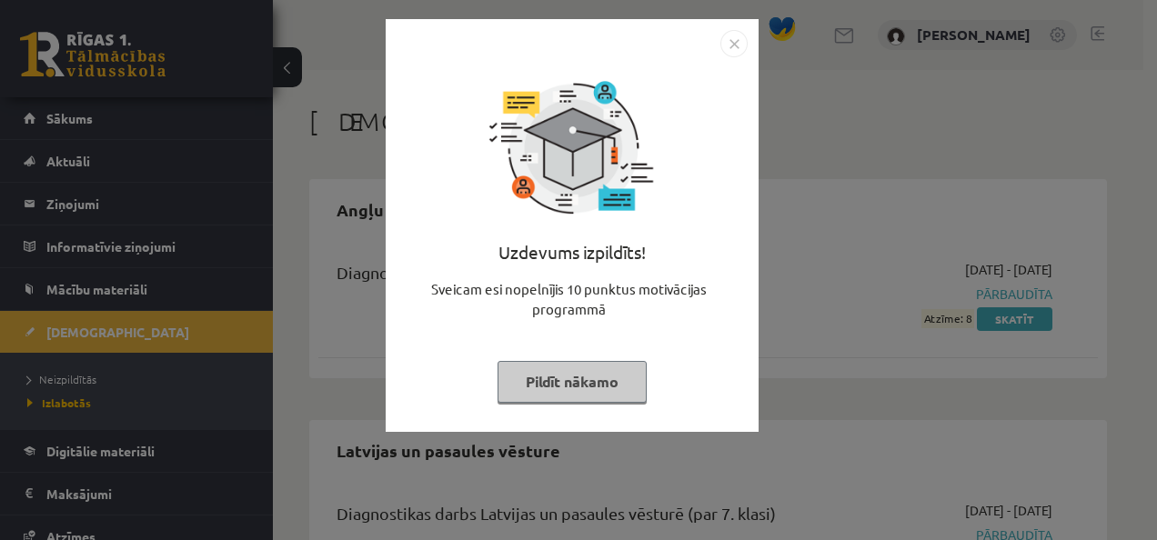
click at [608, 377] on button "Pildīt nākamo" at bounding box center [572, 382] width 149 height 42
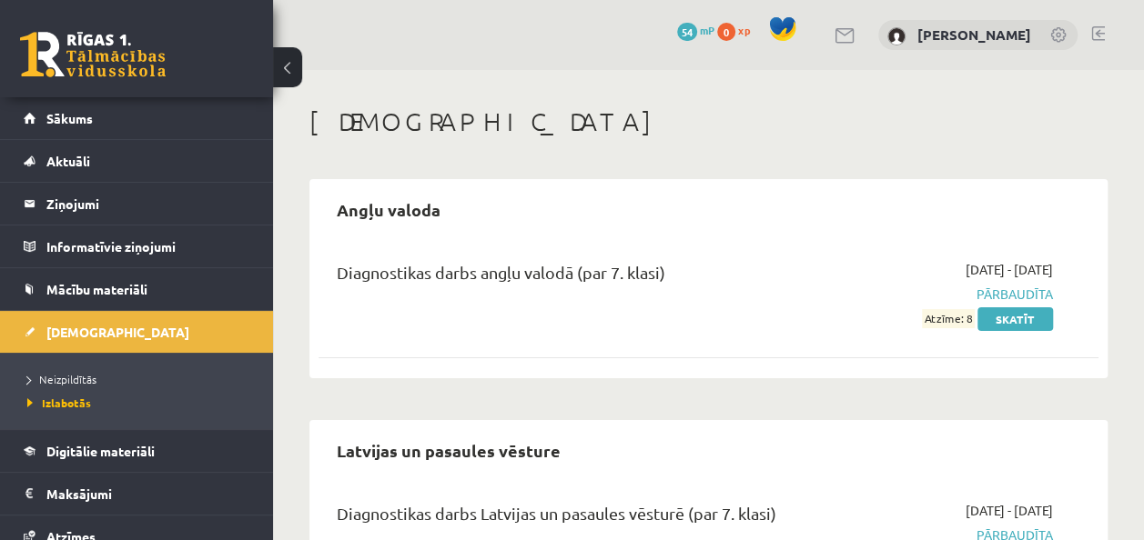
scroll to position [115, 0]
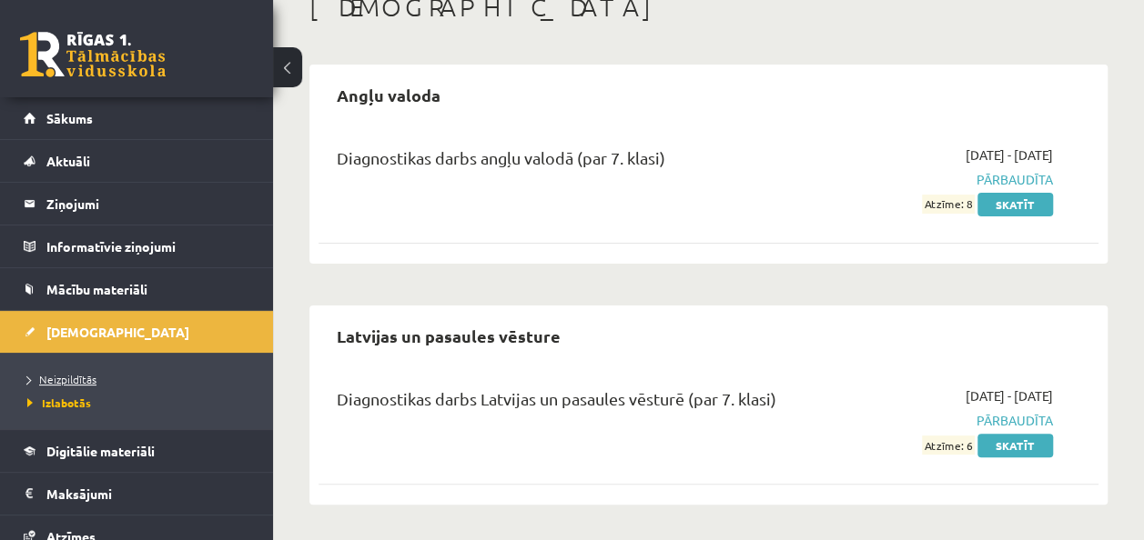
click at [164, 371] on link "Neizpildītās" at bounding box center [140, 379] width 227 height 16
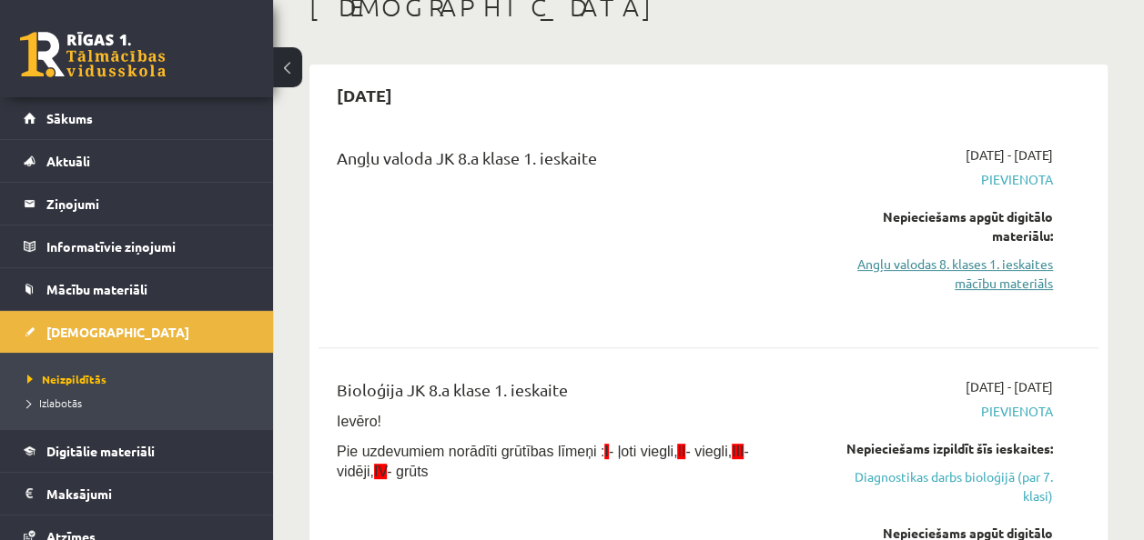
click at [1011, 259] on link "Angļu valodas 8. klases 1. ieskaites mācību materiāls" at bounding box center [943, 274] width 220 height 38
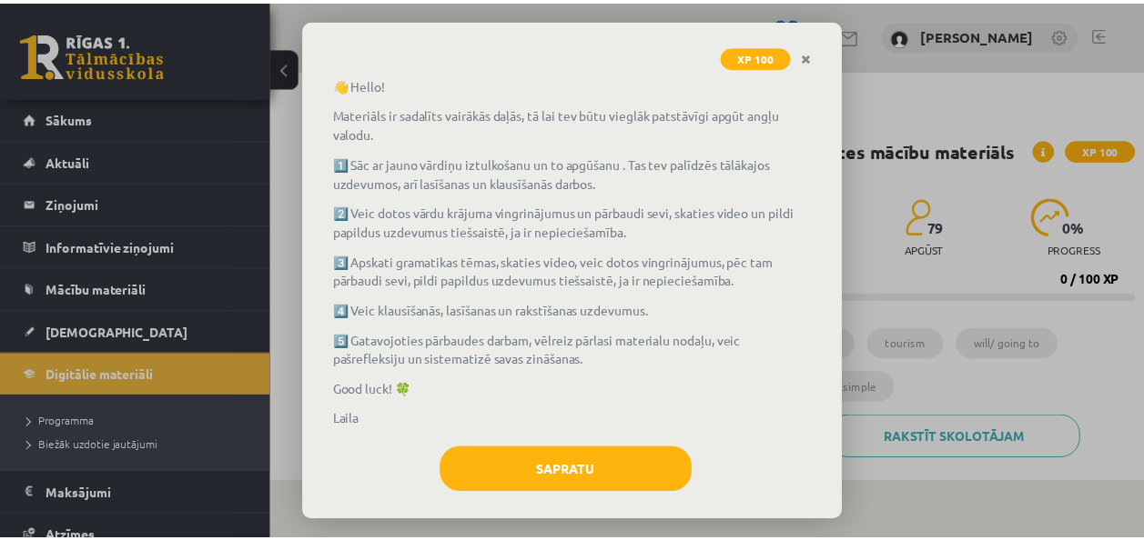
scroll to position [131, 0]
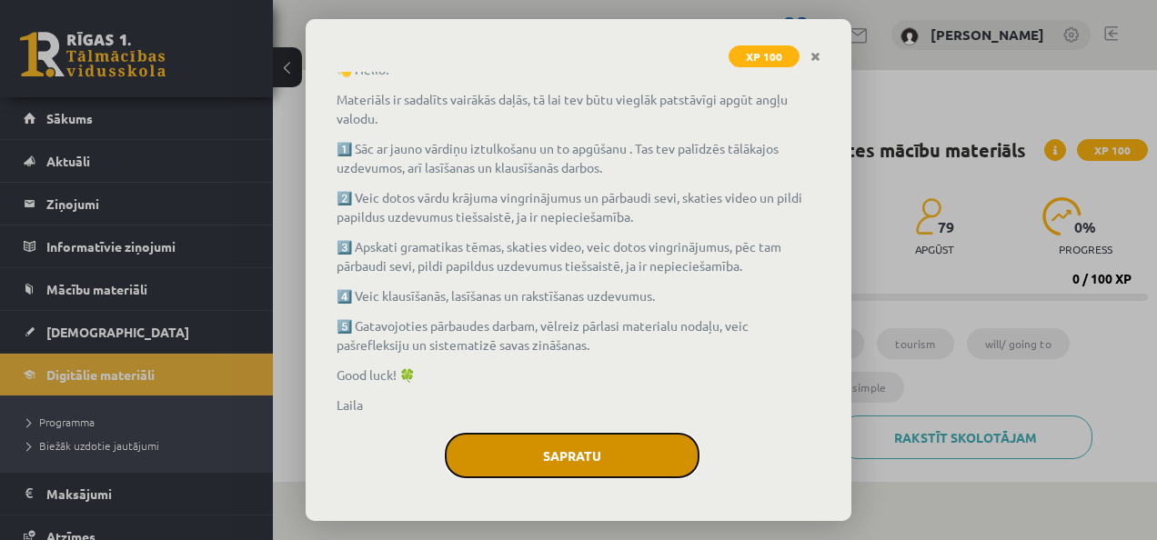
click at [588, 448] on button "Sapratu" at bounding box center [572, 455] width 255 height 45
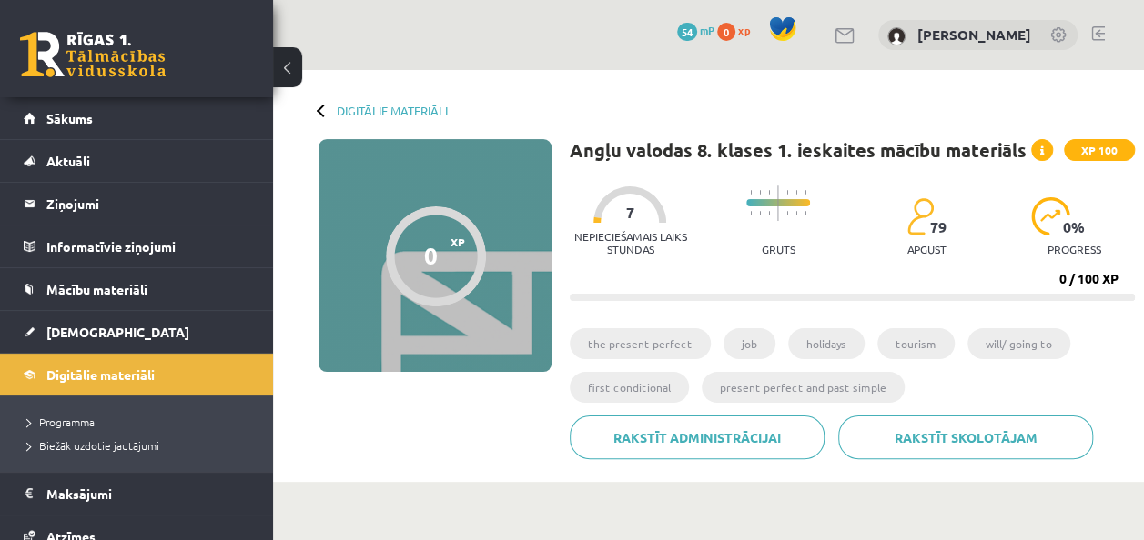
drag, startPoint x: 653, startPoint y: 351, endPoint x: 611, endPoint y: 341, distance: 43.0
click at [611, 341] on li "the present perfect" at bounding box center [640, 343] width 141 height 31
click at [637, 346] on li "the present perfect" at bounding box center [640, 343] width 141 height 31
click at [671, 347] on li "the present perfect" at bounding box center [640, 343] width 141 height 31
click at [382, 178] on div "0 XP XP 100" at bounding box center [434, 255] width 233 height 233
